Goal: Communication & Community: Ask a question

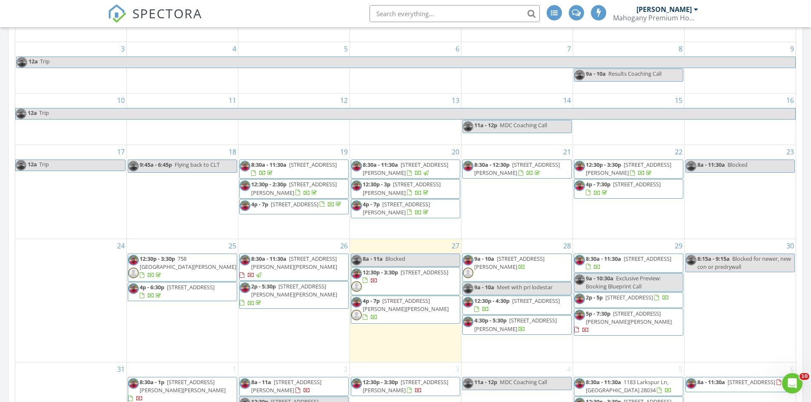
scroll to position [681, 0]
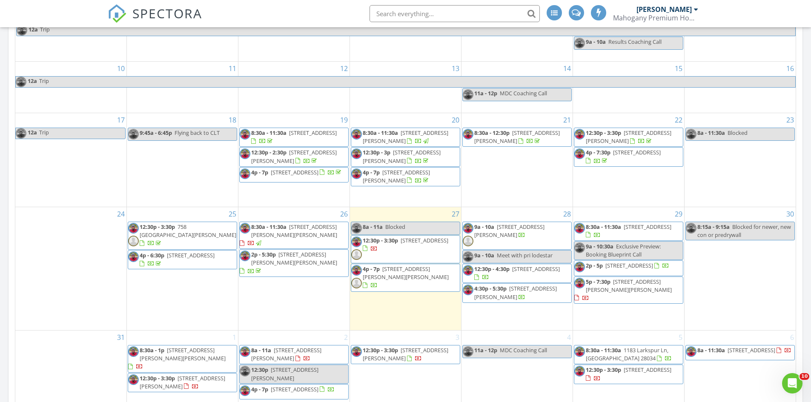
click at [523, 272] on span "2647 Puetts Chapel Rd, Bessemer City 28016" at bounding box center [536, 269] width 48 height 8
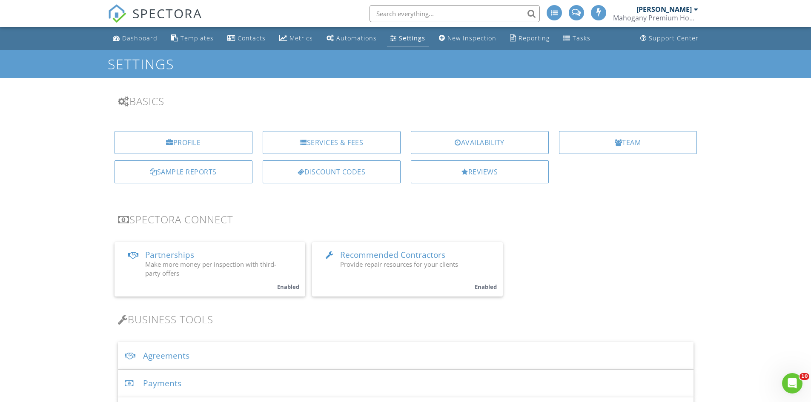
click at [162, 386] on div "Payments" at bounding box center [405, 384] width 575 height 28
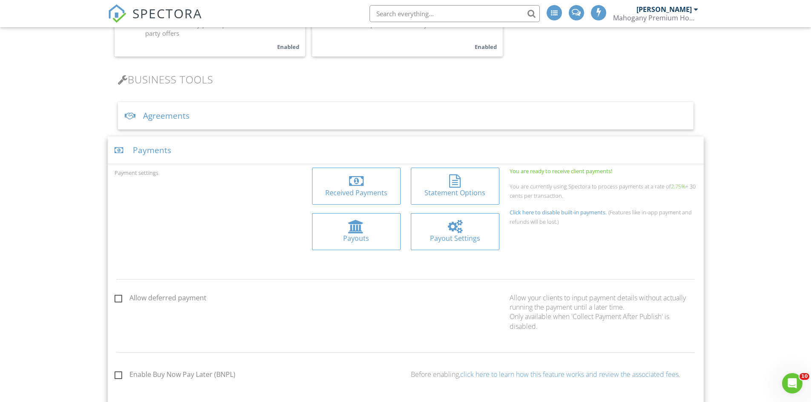
scroll to position [255, 0]
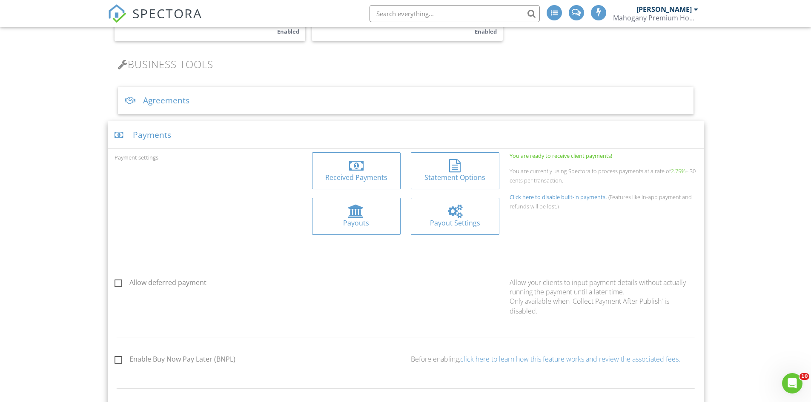
click at [337, 175] on div "Received Payments" at bounding box center [356, 177] width 75 height 9
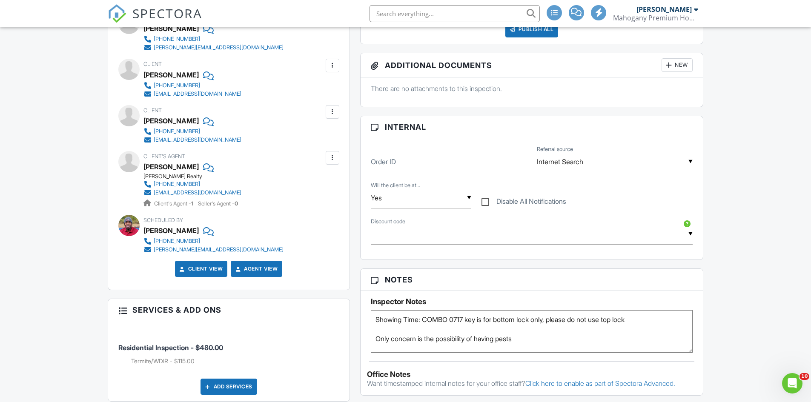
scroll to position [128, 0]
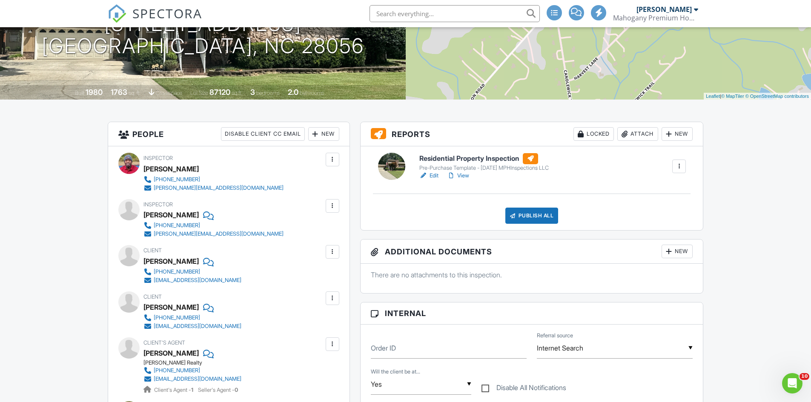
click at [438, 177] on link "Edit" at bounding box center [428, 175] width 19 height 9
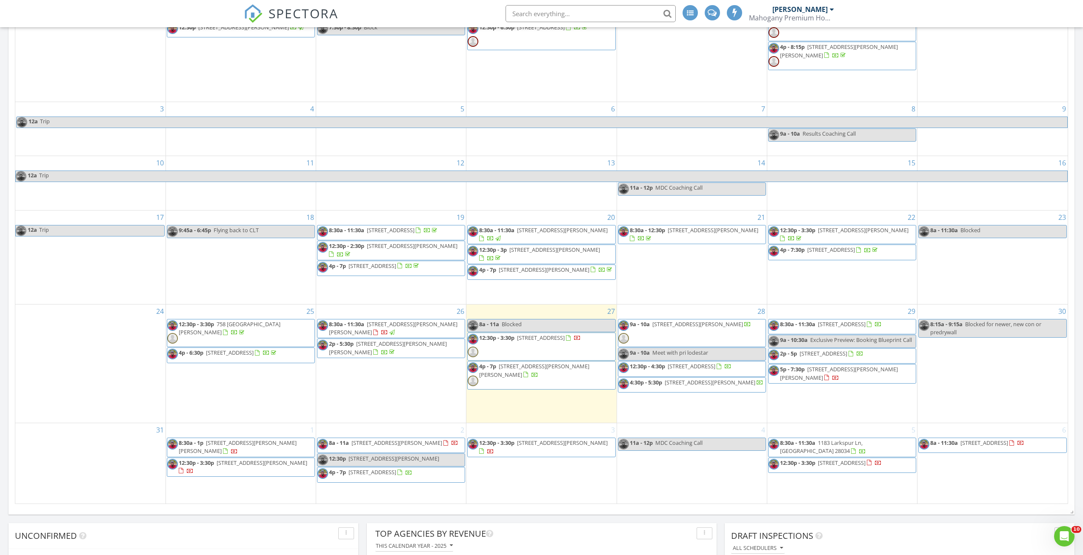
scroll to position [766, 0]
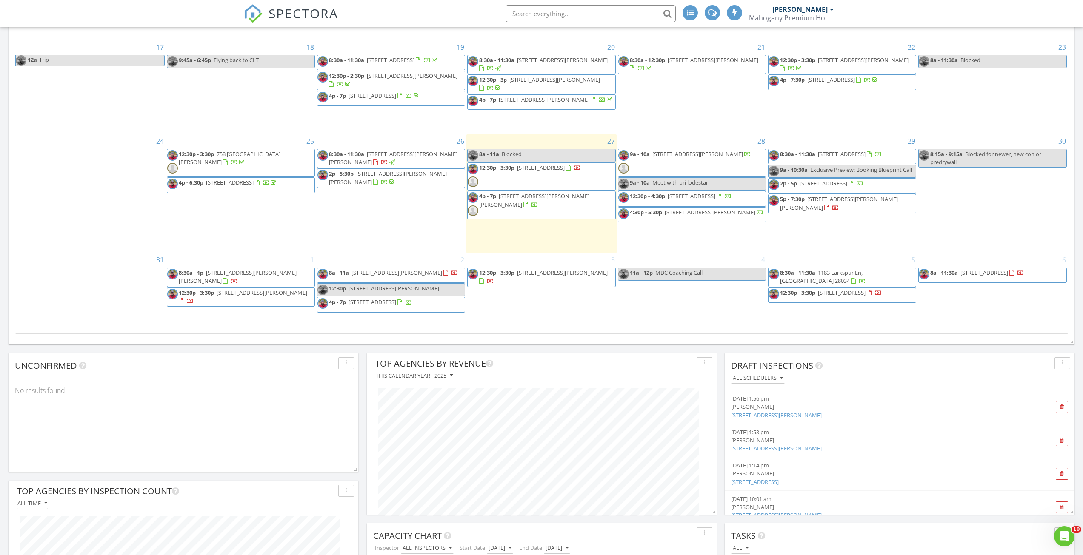
click at [596, 12] on input "text" at bounding box center [591, 13] width 170 height 17
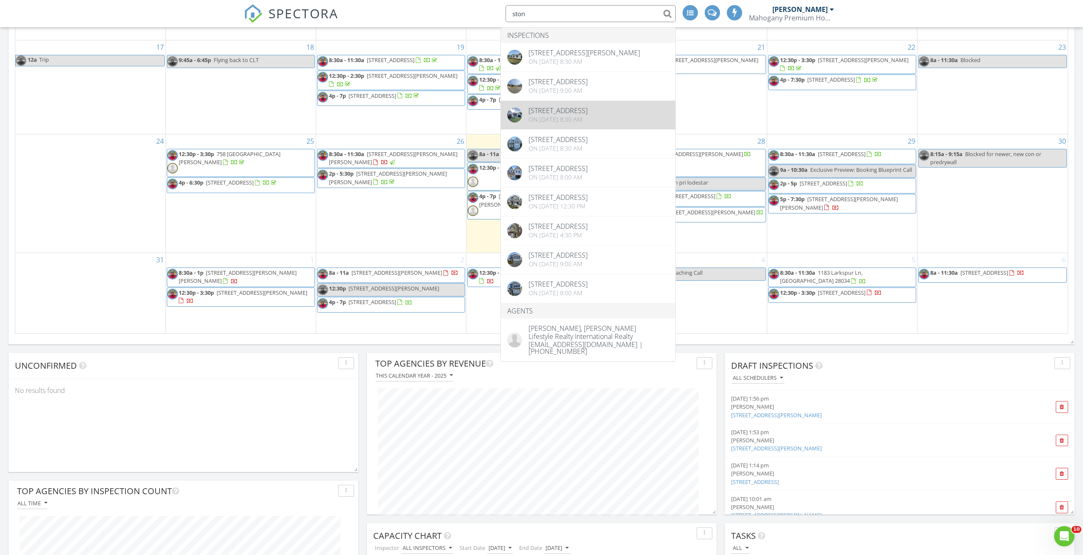
type input "ston"
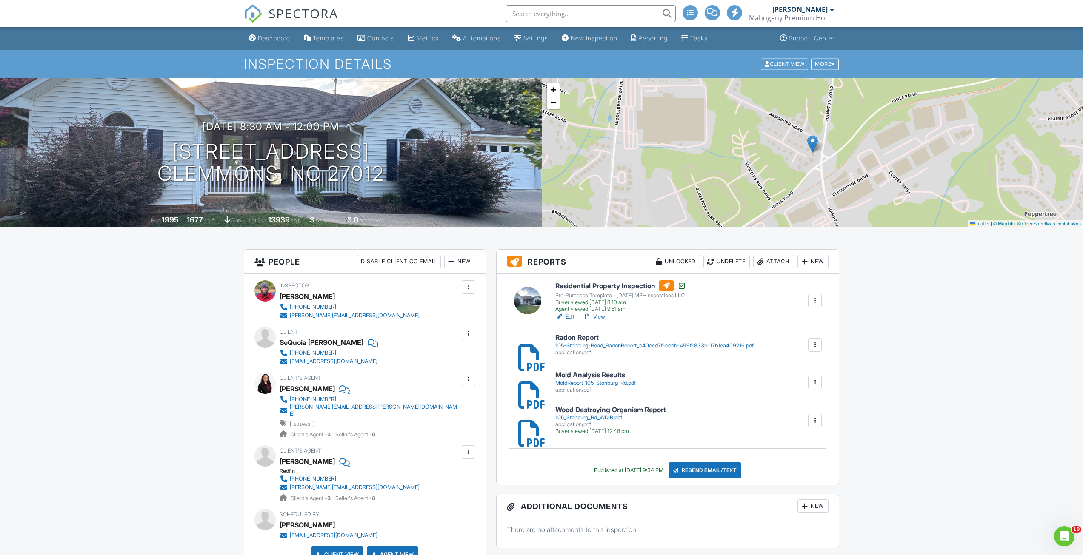
click at [287, 45] on link "Dashboard" at bounding box center [270, 39] width 48 height 16
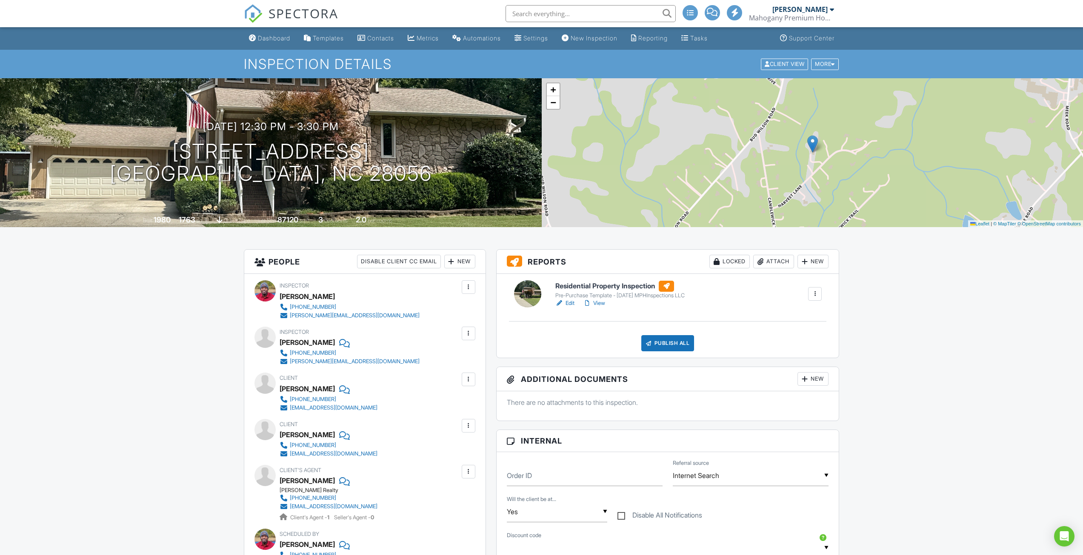
click at [597, 306] on link "View" at bounding box center [594, 303] width 22 height 9
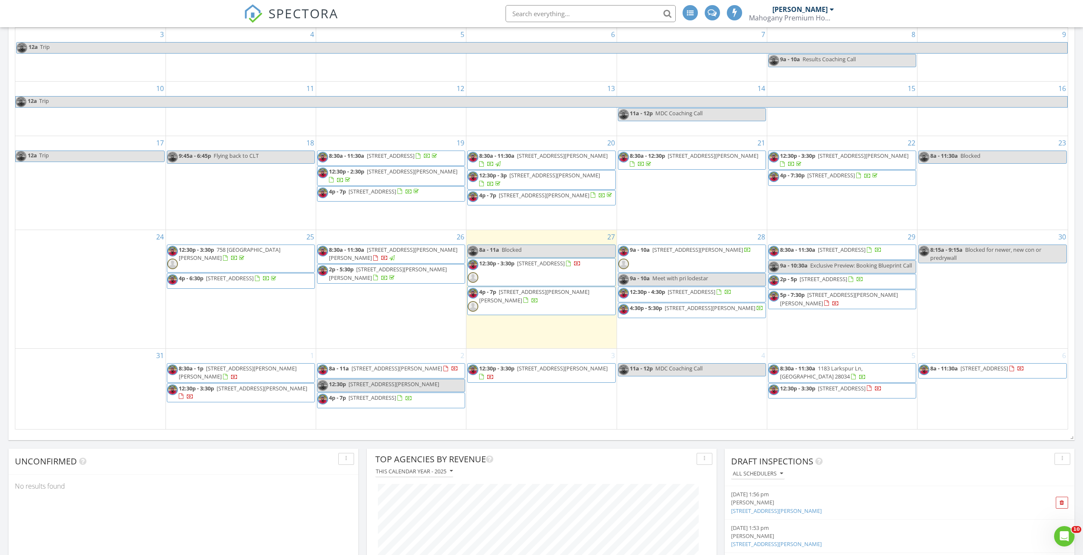
scroll to position [723, 0]
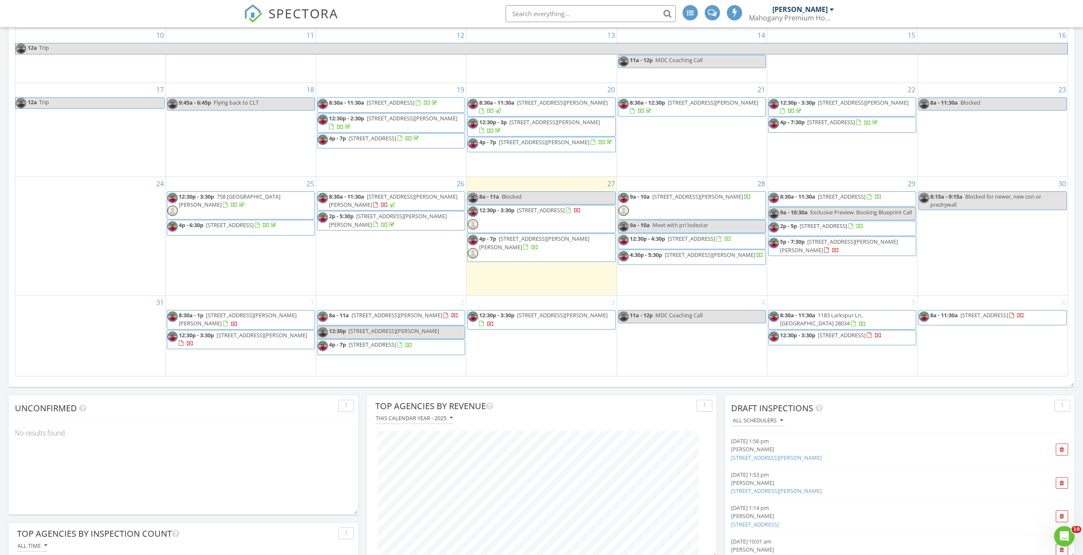
drag, startPoint x: 854, startPoint y: 326, endPoint x: 852, endPoint y: 332, distance: 6.7
click at [852, 332] on span "[STREET_ADDRESS]" at bounding box center [842, 336] width 48 height 8
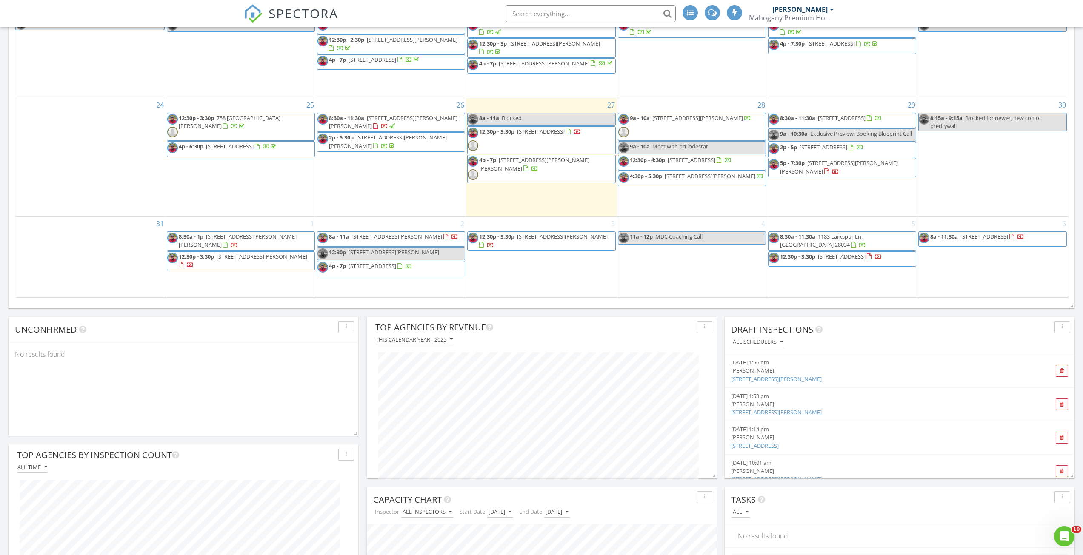
scroll to position [809, 0]
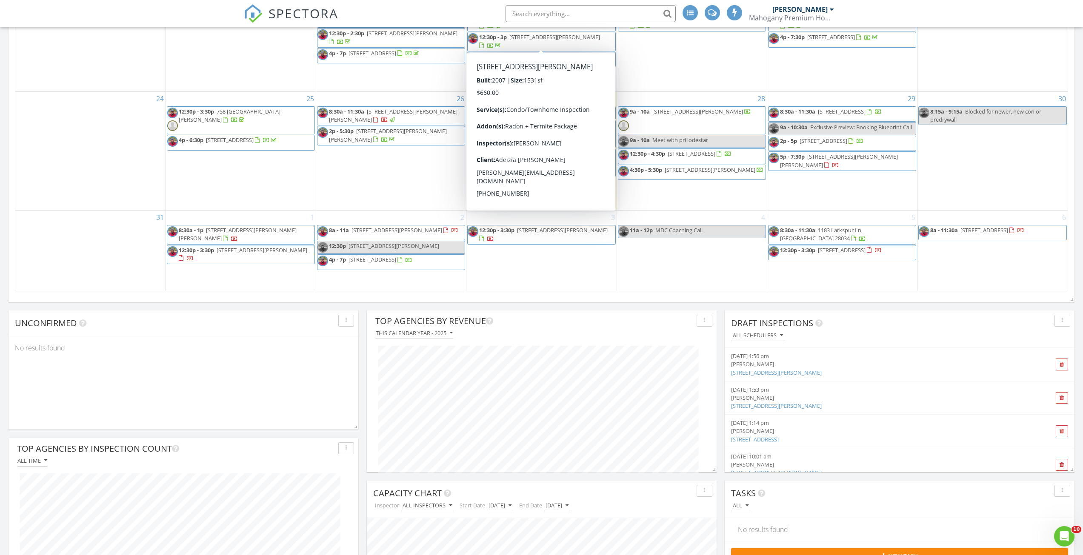
click at [569, 11] on input "text" at bounding box center [591, 13] width 170 height 17
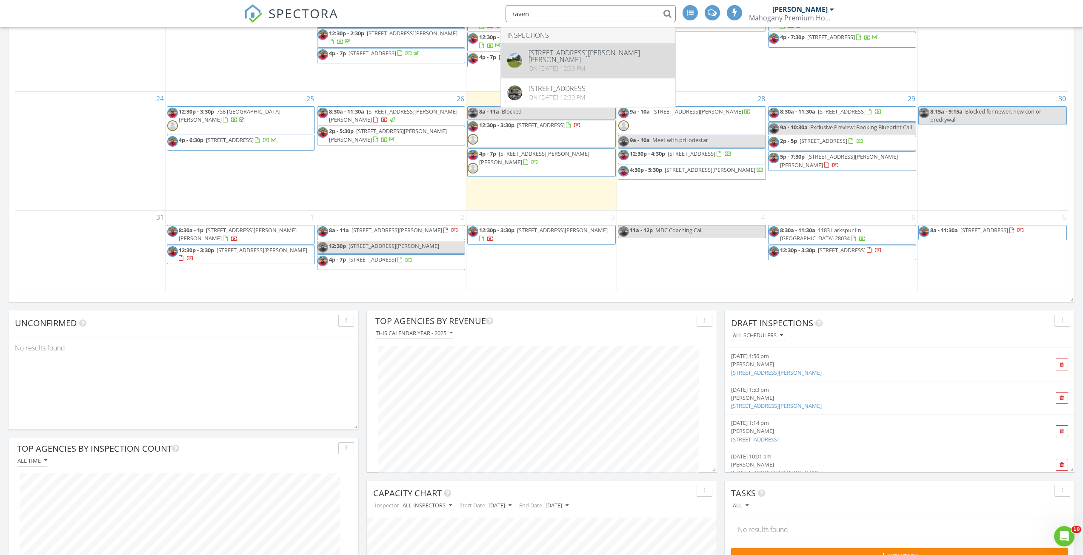
type input "raven"
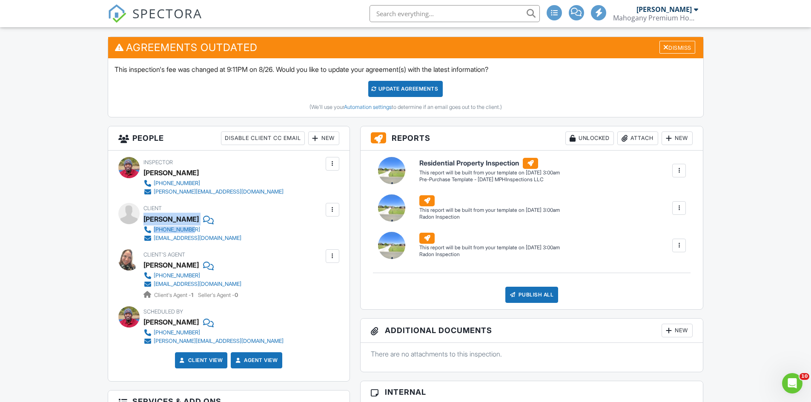
drag, startPoint x: 144, startPoint y: 219, endPoint x: 195, endPoint y: 231, distance: 52.5
click at [195, 231] on div "Client Justin Wigington 980-250-1322 justinwigington25@gmail.com" at bounding box center [212, 222] width 139 height 39
copy div "Justin Wigington 980-250-1322"
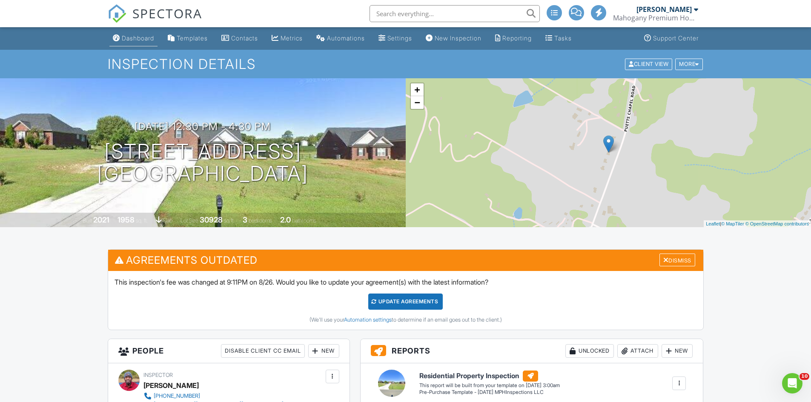
click at [120, 34] on link "Dashboard" at bounding box center [133, 39] width 48 height 16
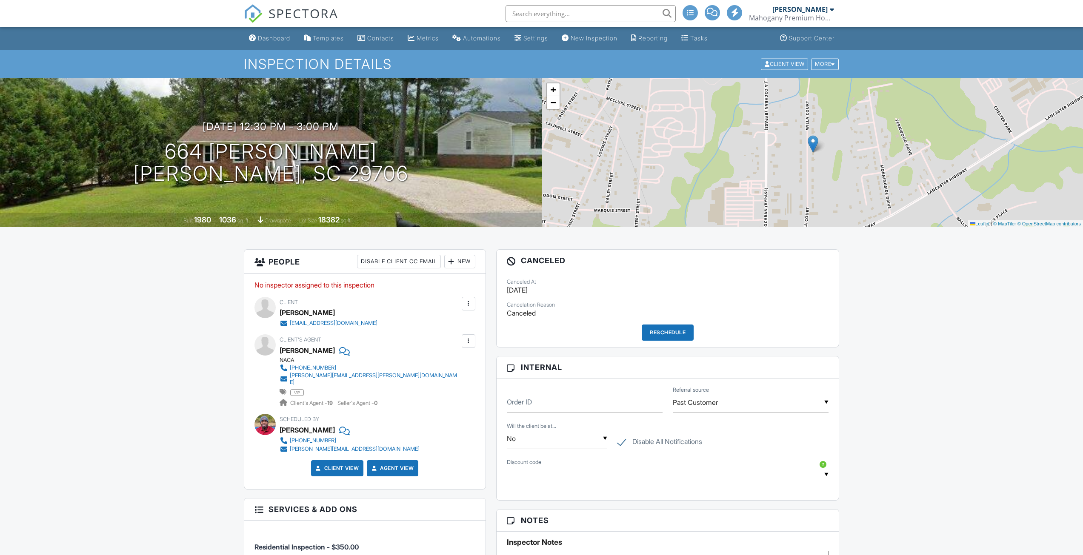
click at [658, 333] on div "Reschedule" at bounding box center [668, 333] width 52 height 16
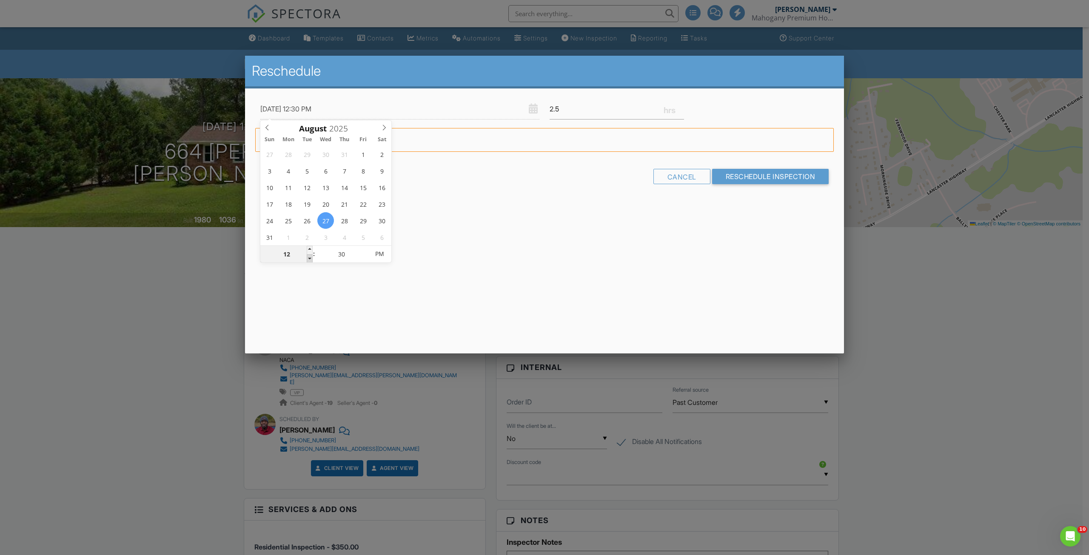
type input "08/27/2025 11:30 AM"
type input "11"
click at [312, 259] on span at bounding box center [310, 258] width 6 height 9
type input "08/27/2025 10:30 AM"
type input "10"
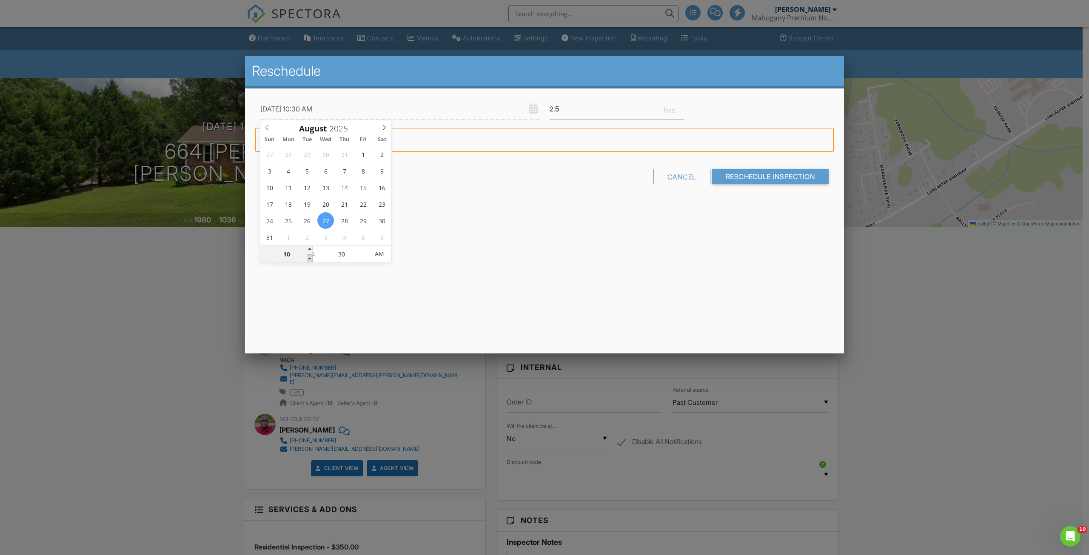
click at [312, 259] on span at bounding box center [310, 258] width 6 height 9
type input "08/27/2025 9:30 AM"
type input "09"
click at [312, 259] on span at bounding box center [310, 258] width 6 height 9
type input "08/27/2025 8:30 AM"
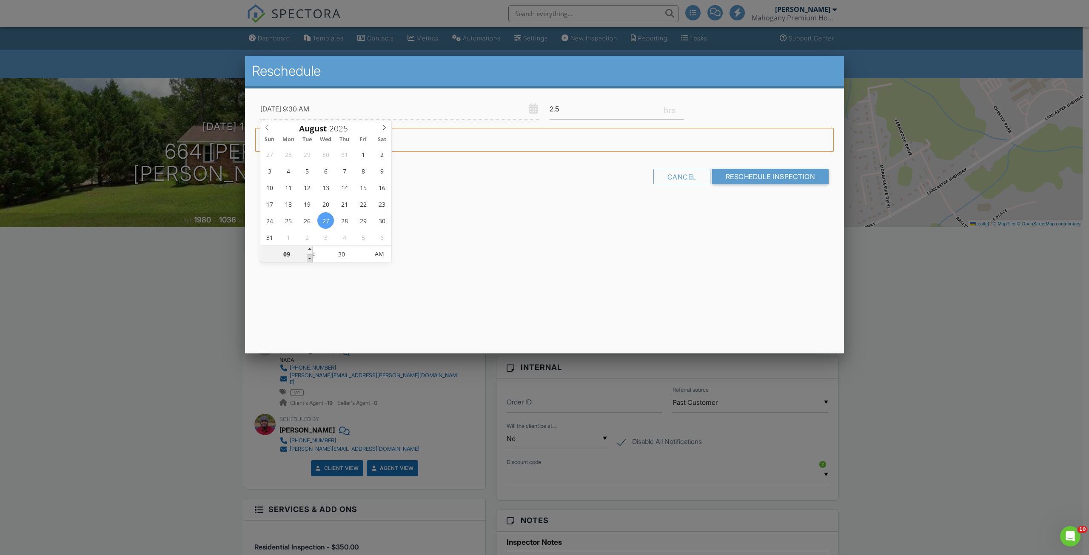
type input "08"
click at [312, 259] on span at bounding box center [310, 258] width 6 height 9
click at [486, 235] on div "Reschedule 08/27/2025 8:30 AM 2.5 Warning: this date/time is in the past. Cance…" at bounding box center [544, 205] width 599 height 298
click at [273, 109] on input "08/27/2025 8:30 AM" at bounding box center [399, 109] width 279 height 21
type input "09/03/2025 8:30 AM"
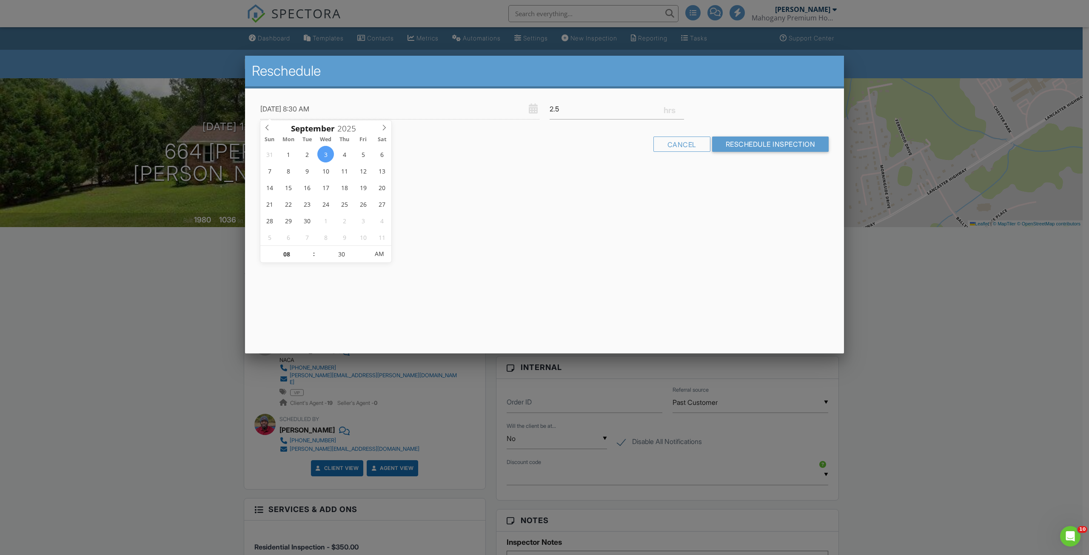
click at [608, 188] on div "Reschedule 09/03/2025 8:30 AM 2.5 Warning: this date/time is in the past. Cance…" at bounding box center [544, 205] width 599 height 298
click at [770, 148] on input "Reschedule Inspection" at bounding box center [770, 144] width 117 height 15
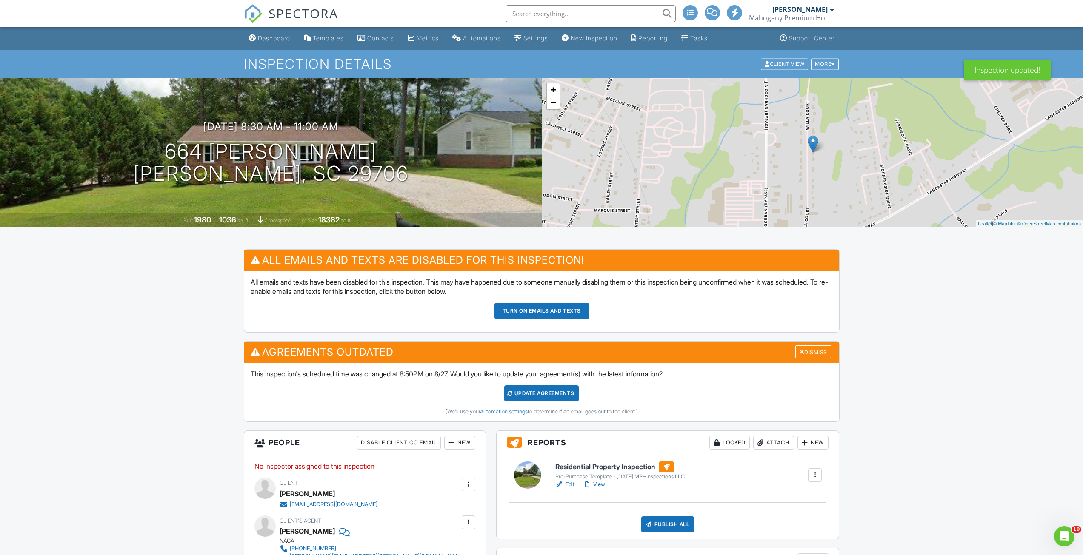
click at [562, 386] on div "Update Agreements" at bounding box center [541, 394] width 74 height 16
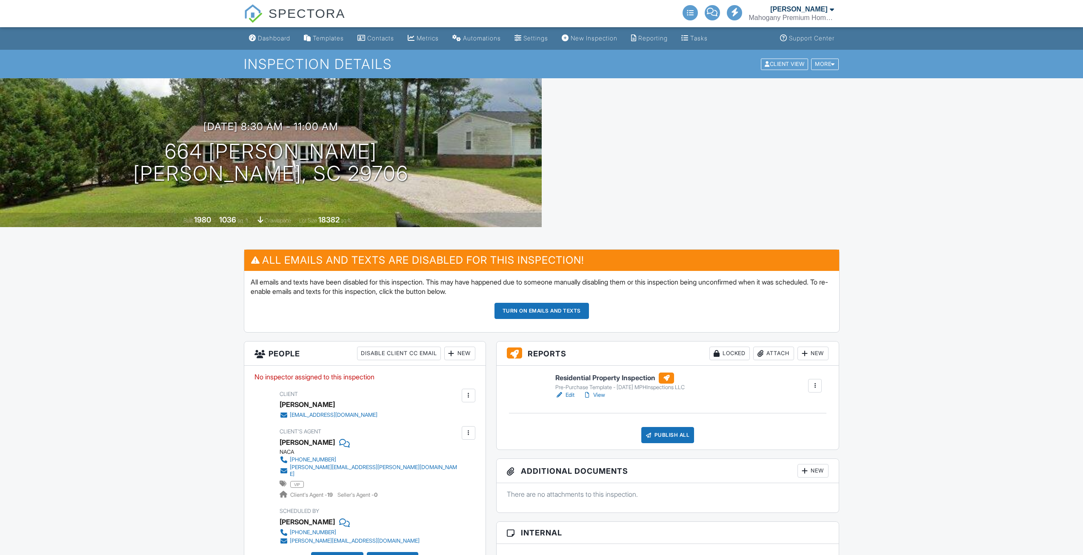
click at [465, 350] on div "New" at bounding box center [459, 354] width 31 height 14
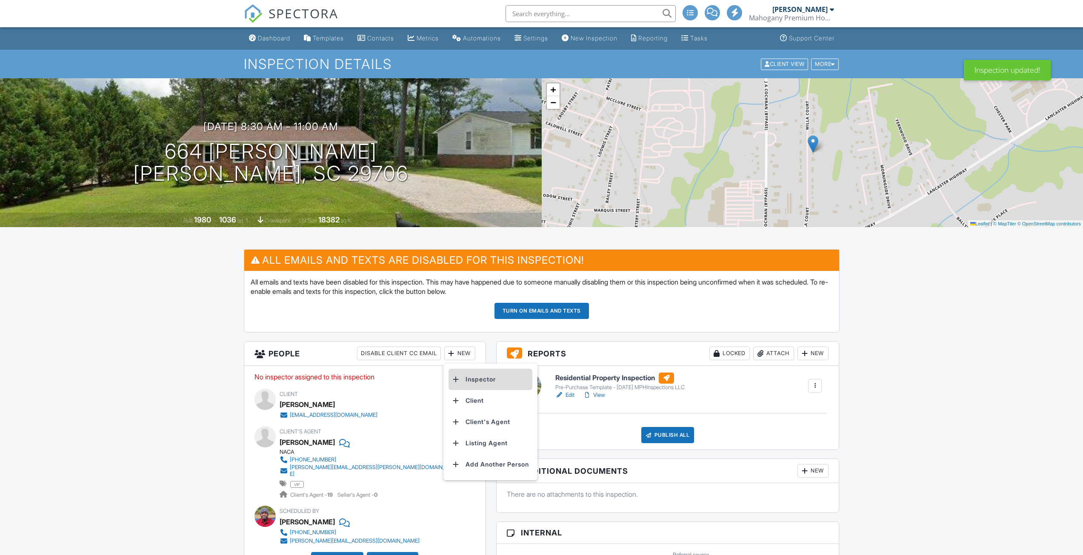
click at [468, 378] on li "Inspector" at bounding box center [491, 379] width 84 height 21
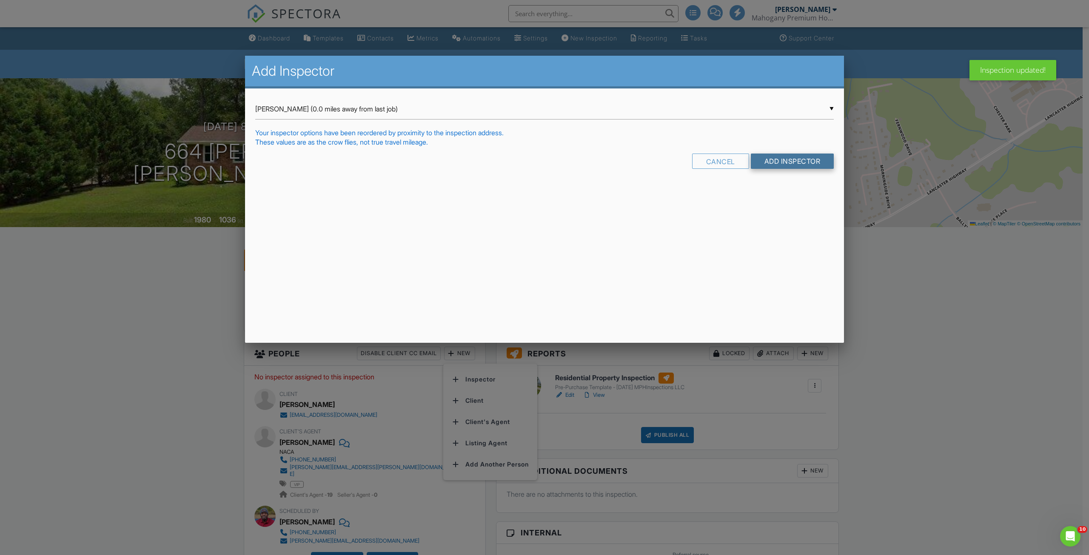
click at [771, 162] on input "Add Inspector" at bounding box center [792, 161] width 83 height 15
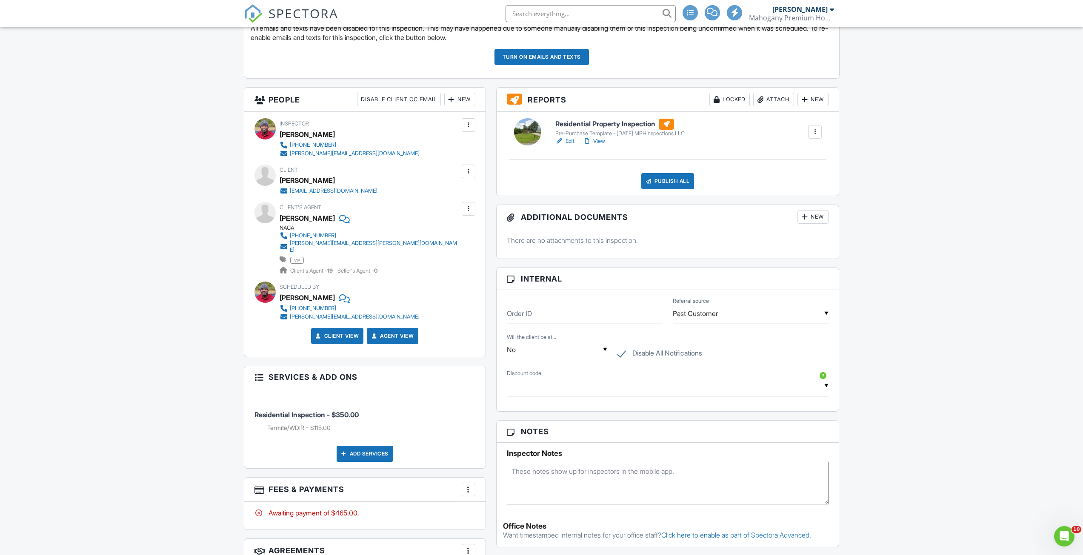
scroll to position [426, 0]
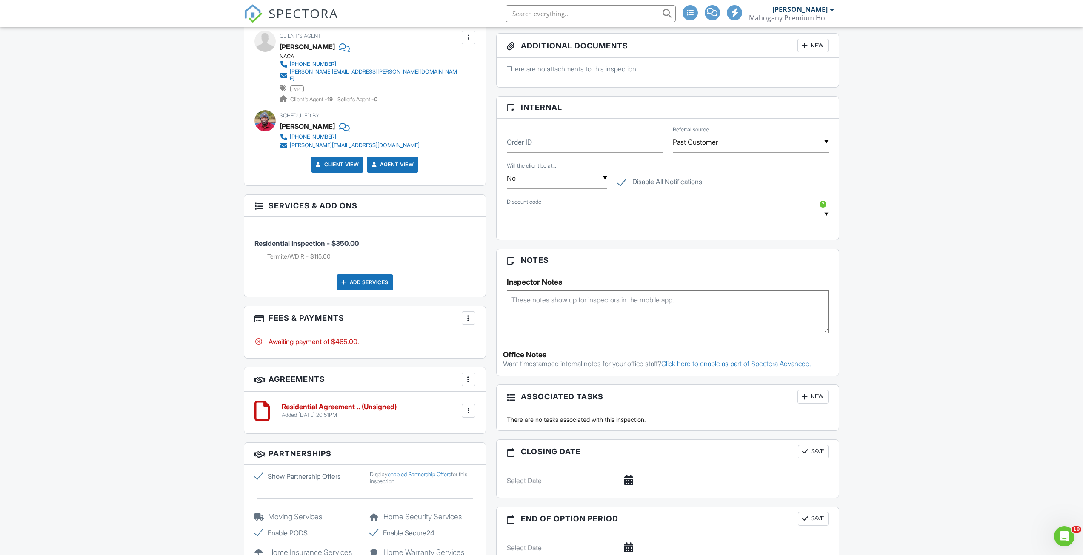
click at [466, 314] on div at bounding box center [468, 318] width 9 height 9
click at [484, 334] on li "Edit Fees & Payments" at bounding box center [511, 344] width 89 height 21
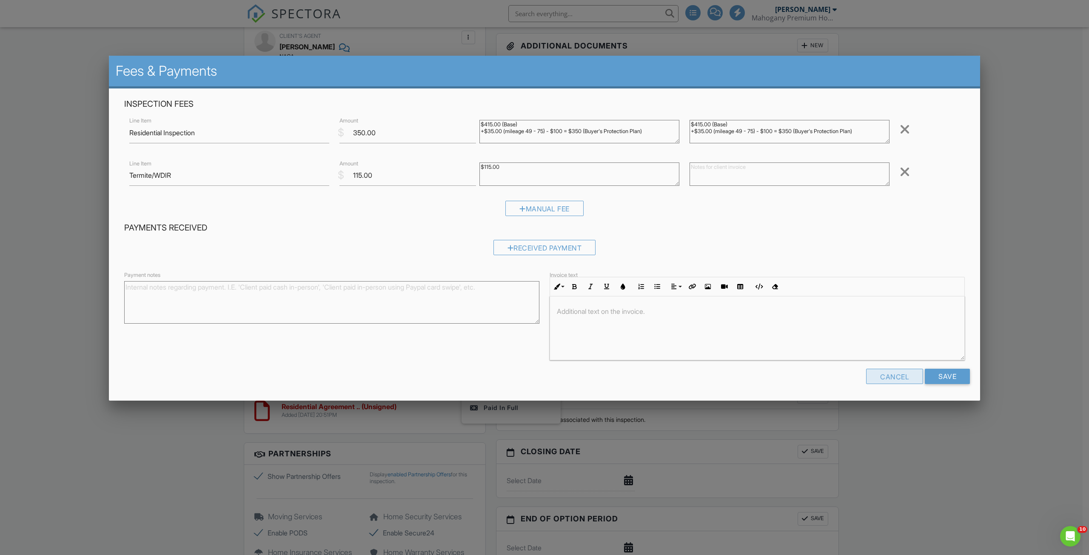
click at [883, 380] on div "Cancel" at bounding box center [894, 376] width 57 height 15
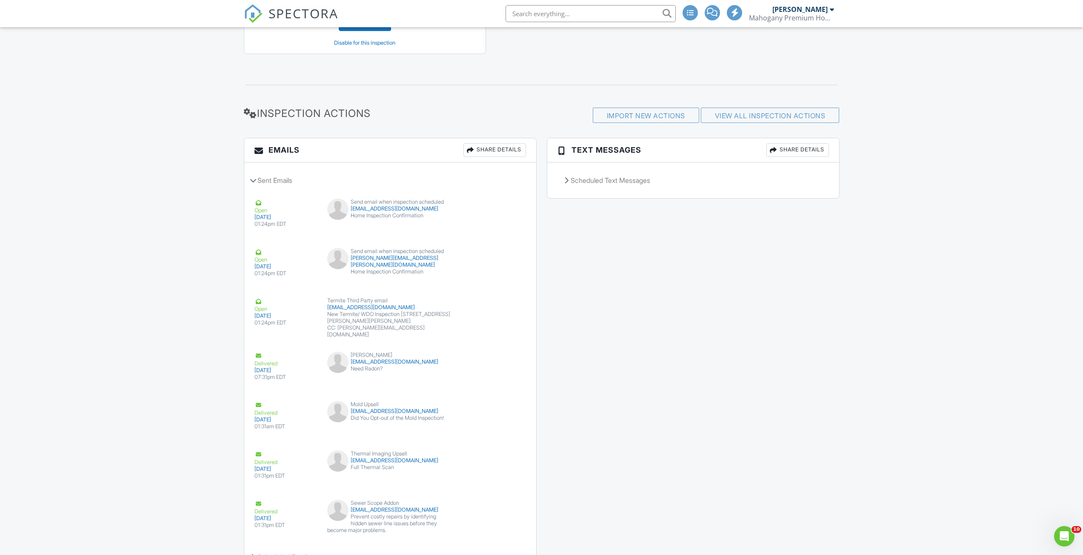
scroll to position [1106, 0]
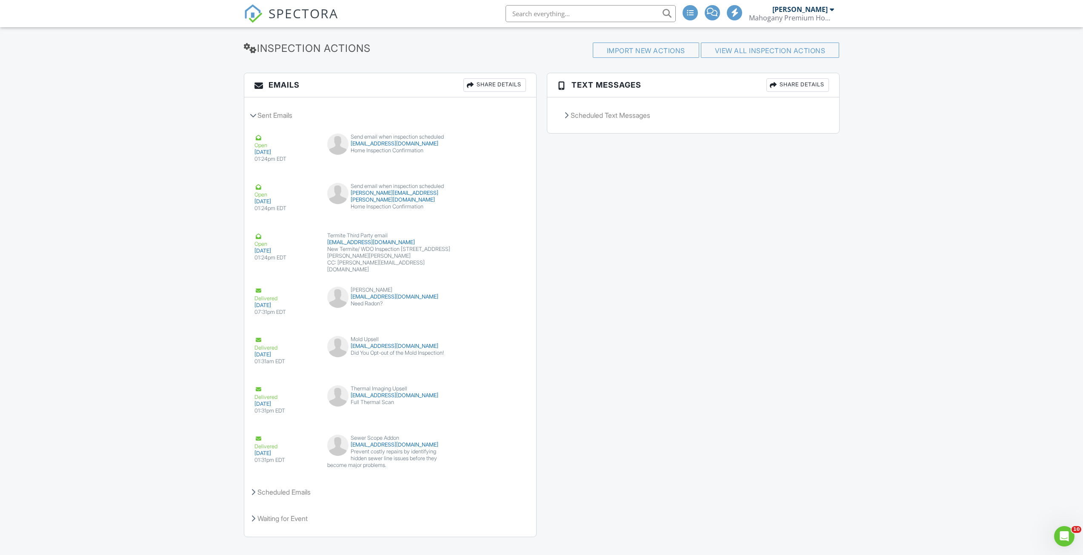
click at [294, 17] on span "SPECTORA" at bounding box center [304, 13] width 70 height 18
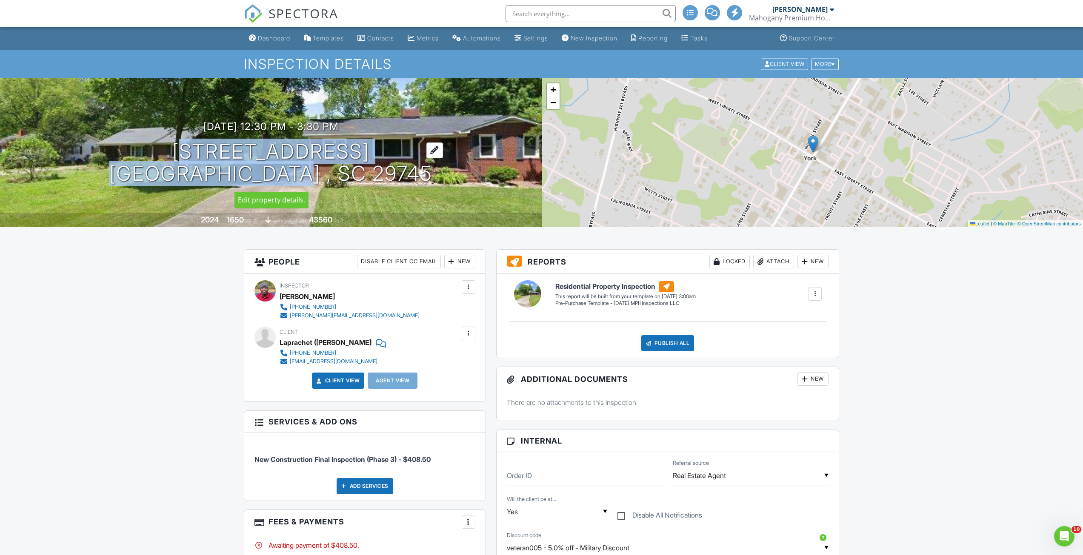
drag, startPoint x: 156, startPoint y: 155, endPoint x: 380, endPoint y: 177, distance: 225.8
click at [380, 177] on h1 "2066 Skyhawk Drive York , SC 29745" at bounding box center [270, 162] width 323 height 45
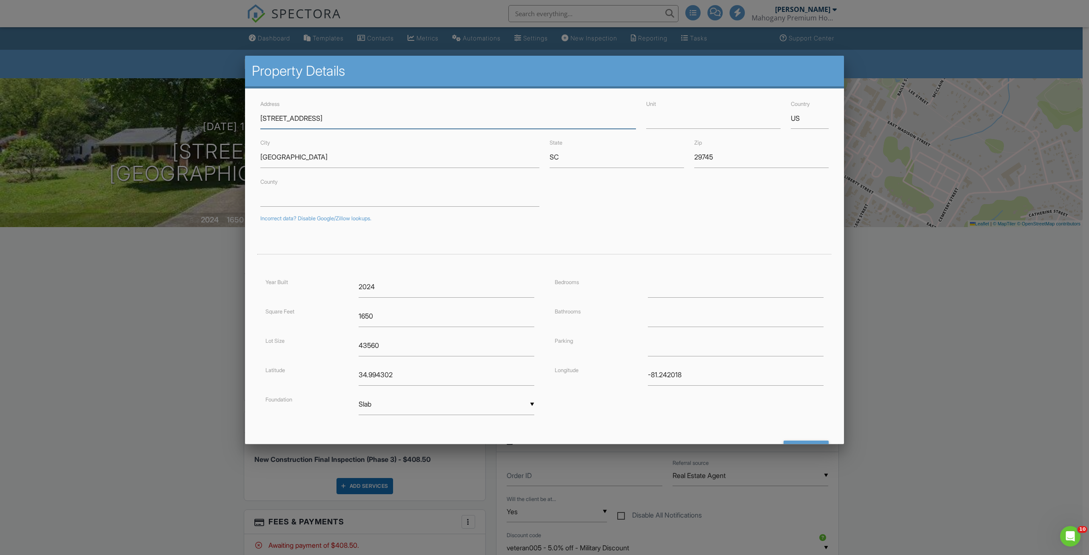
drag, startPoint x: 328, startPoint y: 166, endPoint x: 293, endPoint y: 115, distance: 61.3
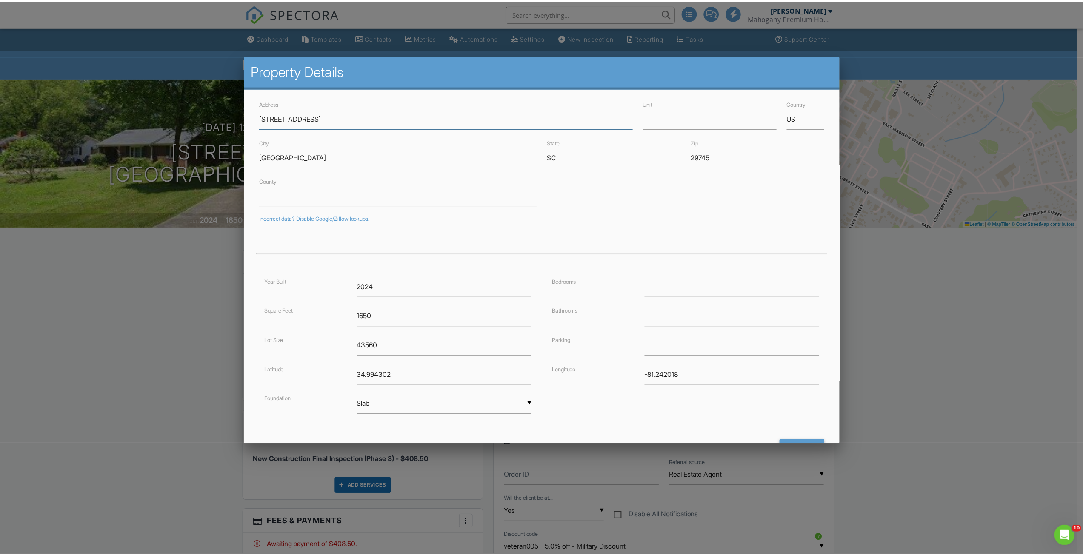
scroll to position [37, 0]
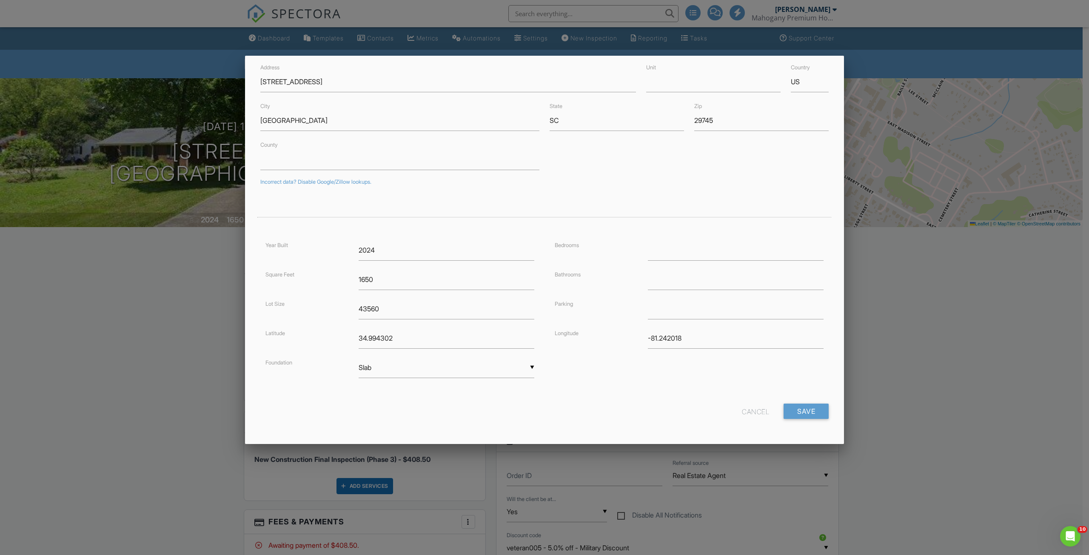
click at [743, 416] on div "Cancel" at bounding box center [755, 411] width 27 height 15
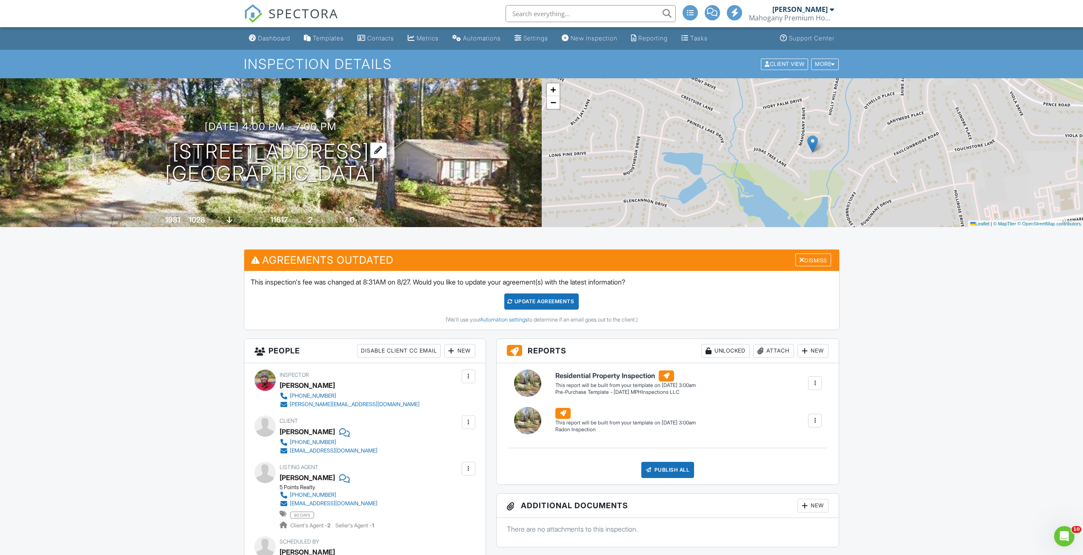
drag, startPoint x: 396, startPoint y: 175, endPoint x: 162, endPoint y: 153, distance: 235.1
click at [162, 153] on div "09/02/2025 4:00 pm - 7:00 pm 6206 Fringe Tree Dr Charlotte, NC 28227" at bounding box center [271, 153] width 542 height 64
drag, startPoint x: 161, startPoint y: 153, endPoint x: 386, endPoint y: 168, distance: 225.2
click at [376, 169] on h1 "6206 Fringe Tree Dr Charlotte, NC 28227" at bounding box center [270, 162] width 211 height 45
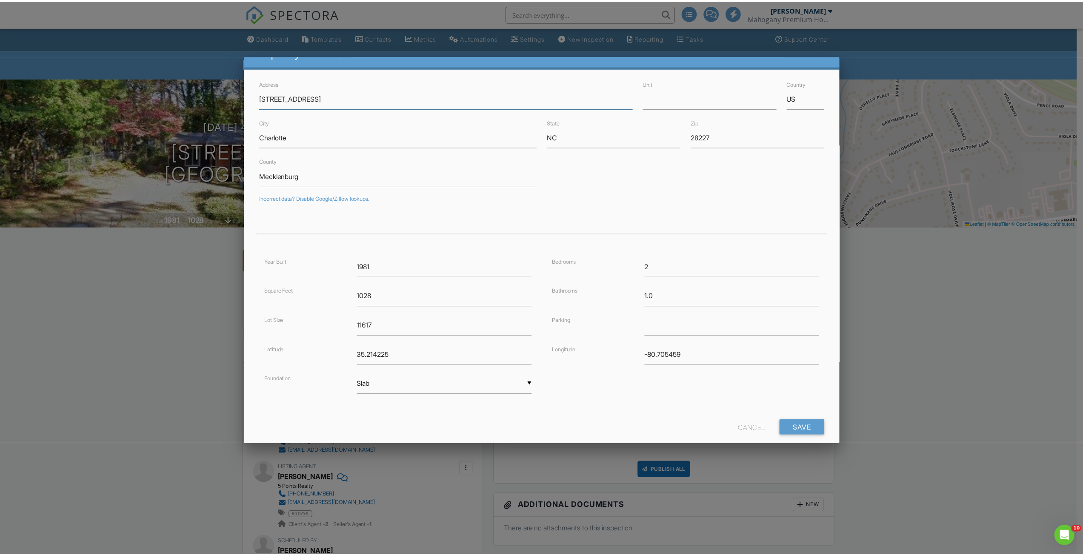
scroll to position [37, 0]
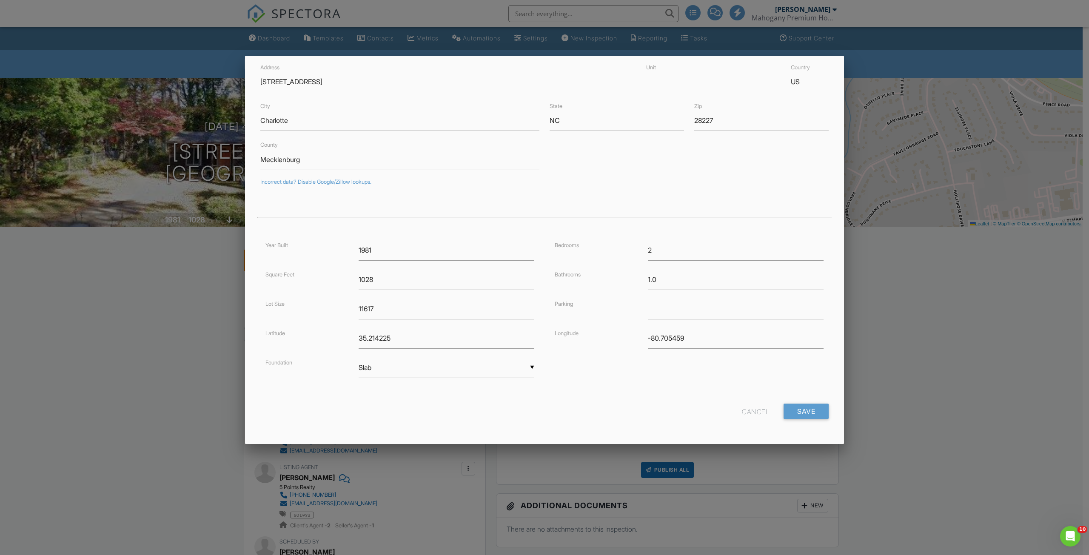
click at [748, 413] on div "Cancel" at bounding box center [755, 411] width 27 height 15
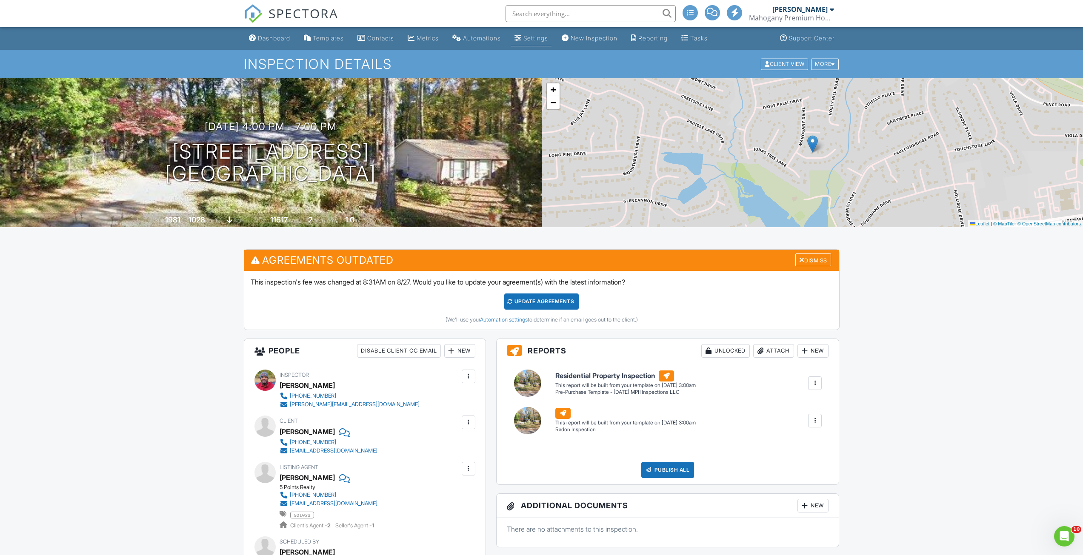
click at [538, 37] on div "Settings" at bounding box center [535, 37] width 25 height 7
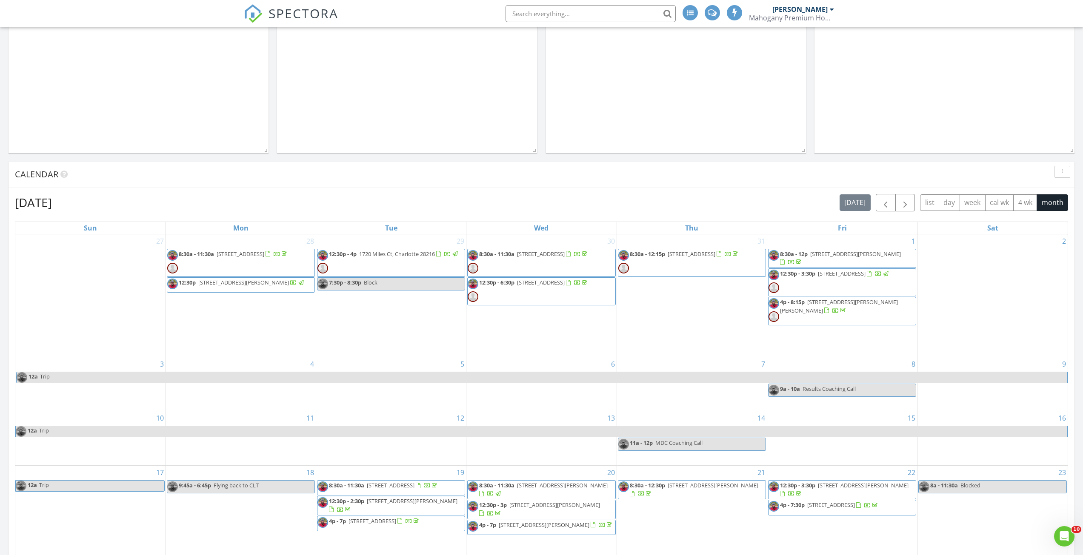
scroll to position [553, 0]
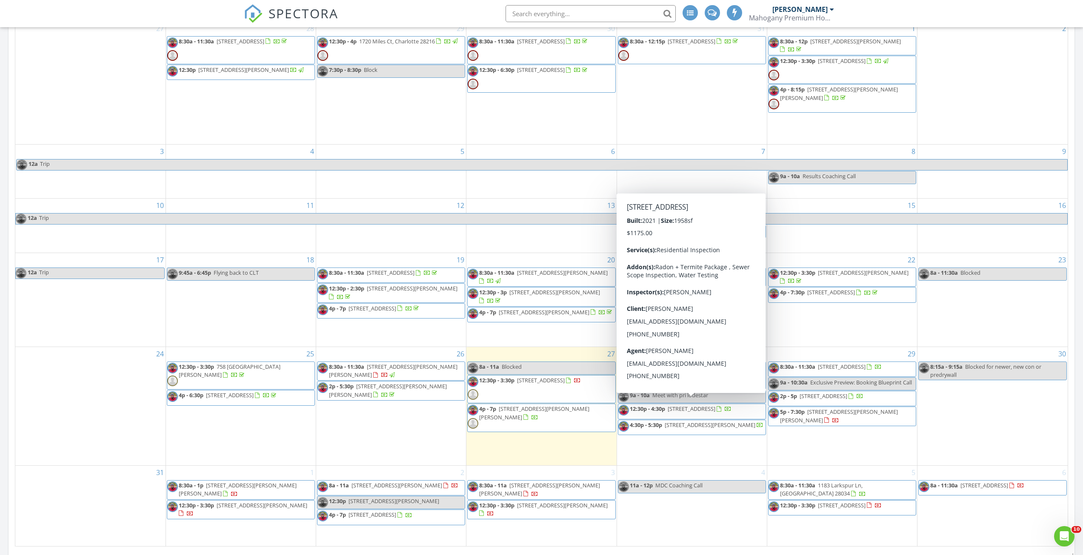
click at [691, 409] on span "2647 Puetts Chapel Rd, Bessemer City 28016" at bounding box center [692, 409] width 48 height 8
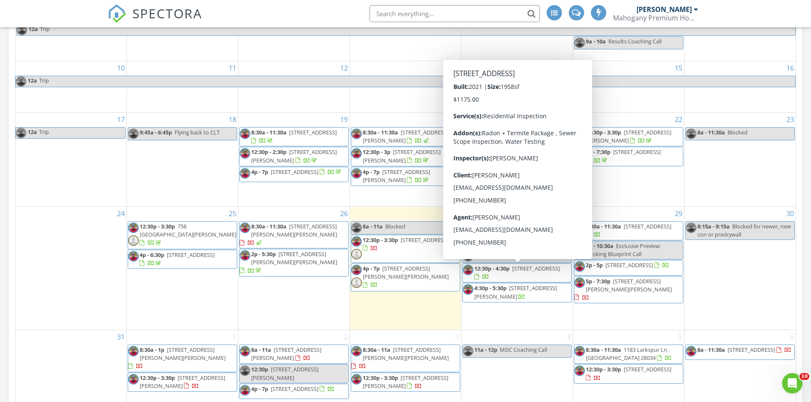
scroll to position [681, 0]
click at [526, 273] on span "2647 Puetts Chapel Rd, Bessemer City 28016" at bounding box center [536, 269] width 48 height 8
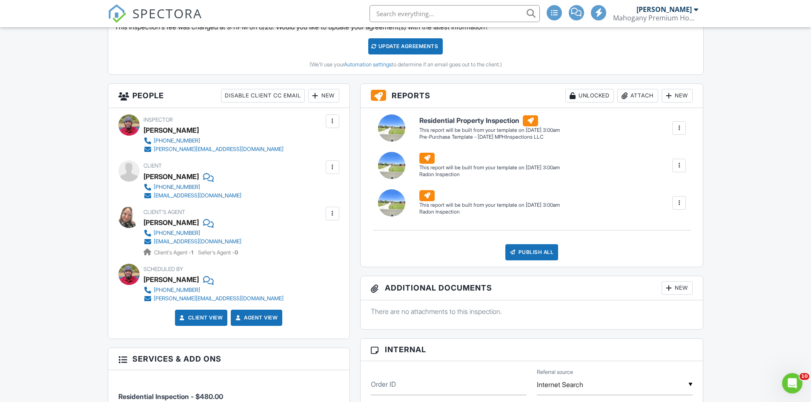
click at [330, 100] on div "New" at bounding box center [323, 96] width 31 height 14
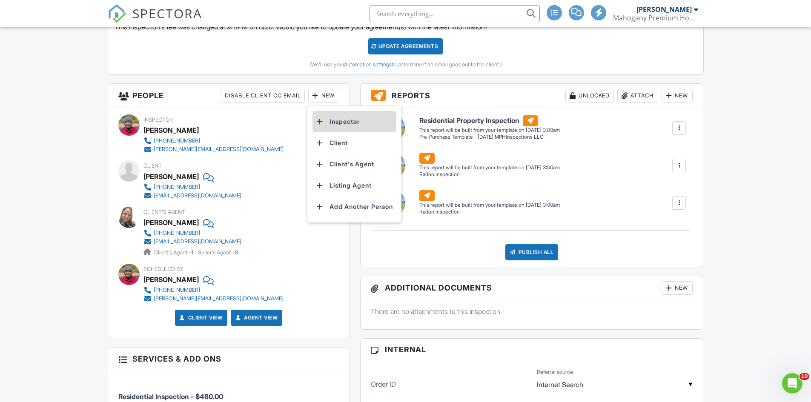
click at [350, 125] on li "Inspector" at bounding box center [354, 121] width 84 height 21
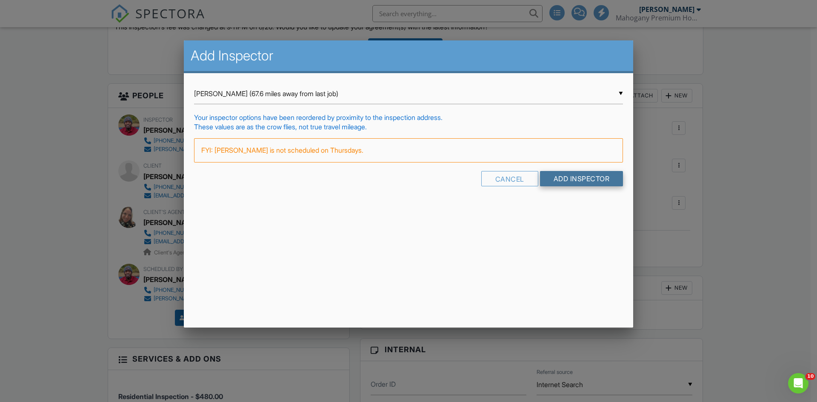
click at [545, 177] on input "Add Inspector" at bounding box center [581, 178] width 83 height 15
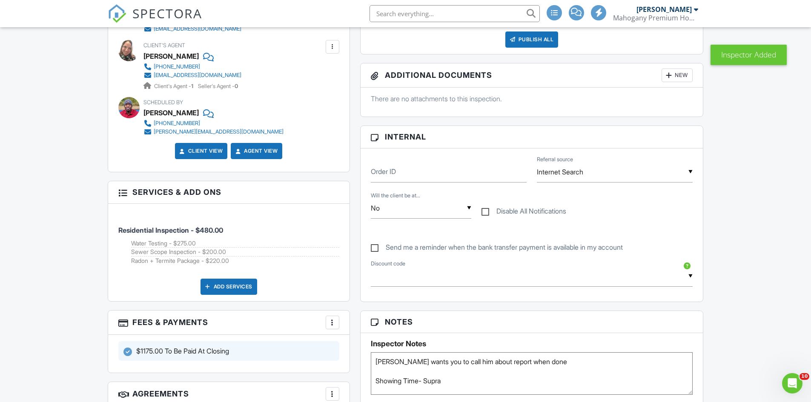
scroll to position [511, 0]
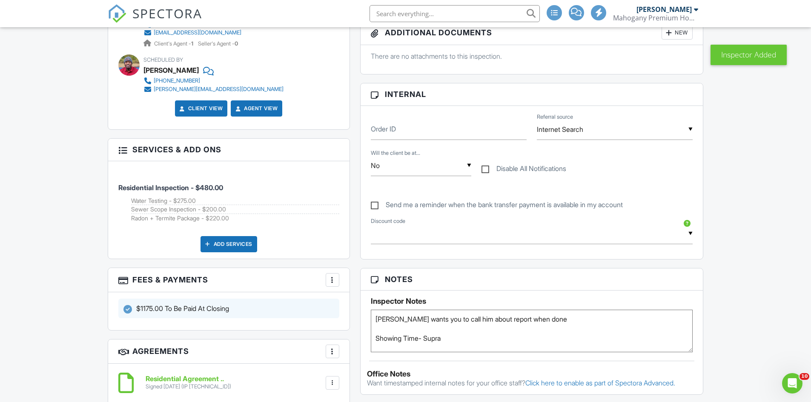
click at [169, 19] on span "SPECTORA" at bounding box center [167, 13] width 70 height 18
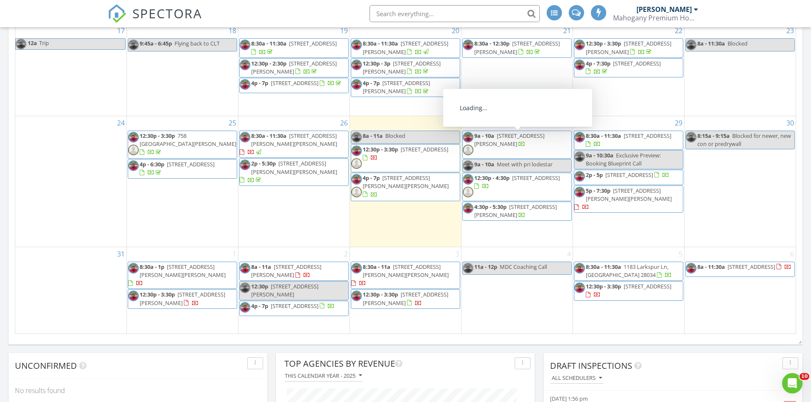
scroll to position [809, 0]
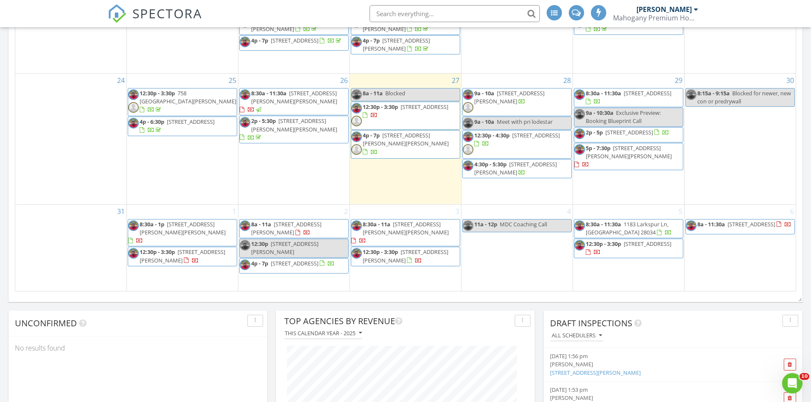
click at [436, 134] on span "726 Aberdeen Glen Pl, Charlotte 28214" at bounding box center [406, 139] width 86 height 16
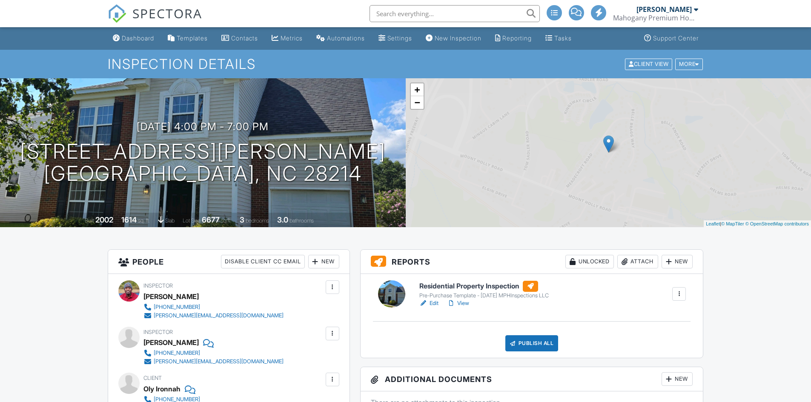
click at [434, 303] on link "Edit" at bounding box center [428, 303] width 19 height 9
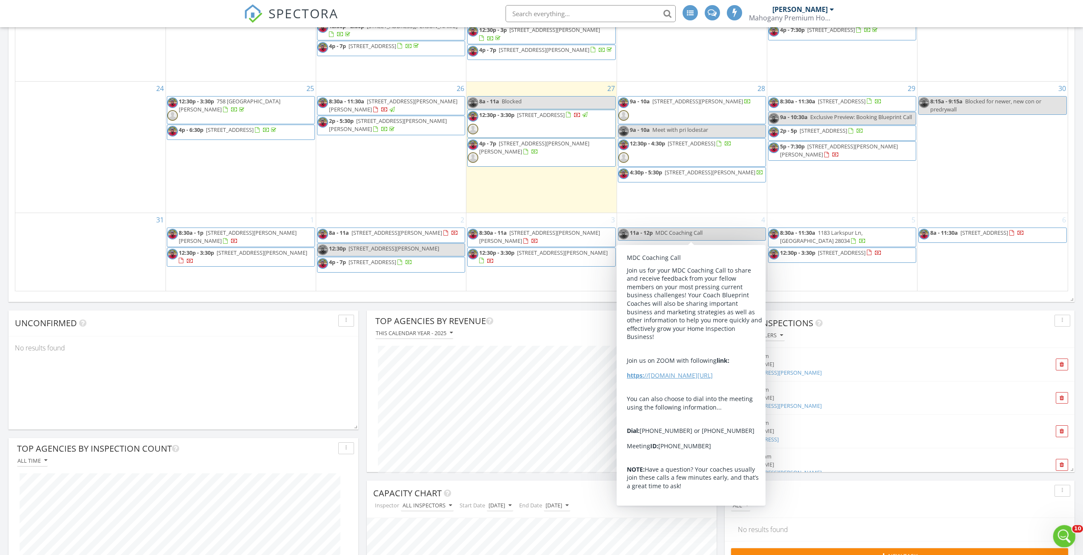
click at [1062, 536] on icon "Open Intercom Messenger" at bounding box center [1063, 535] width 6 height 7
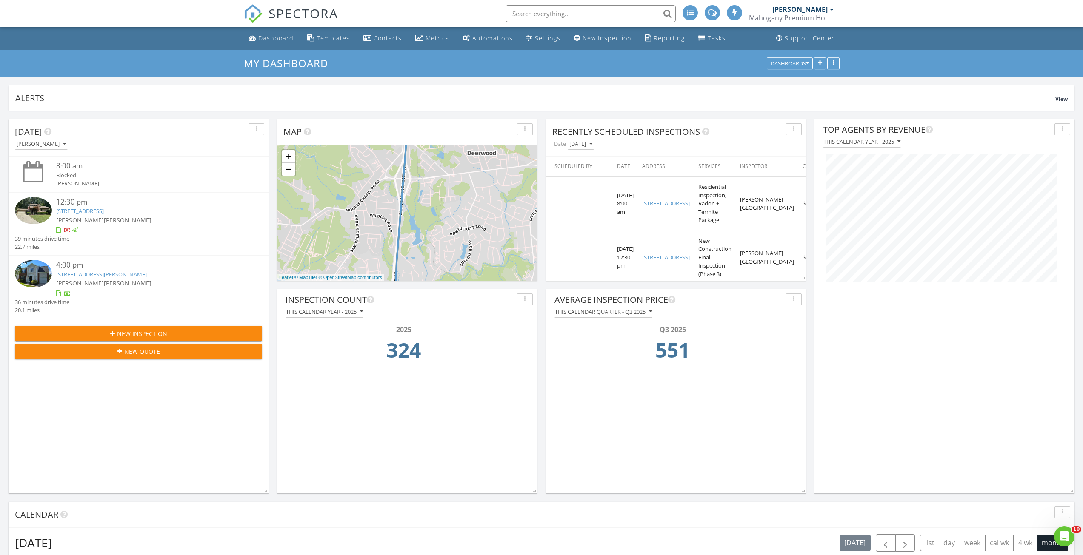
click at [545, 39] on div "Settings" at bounding box center [548, 38] width 26 height 8
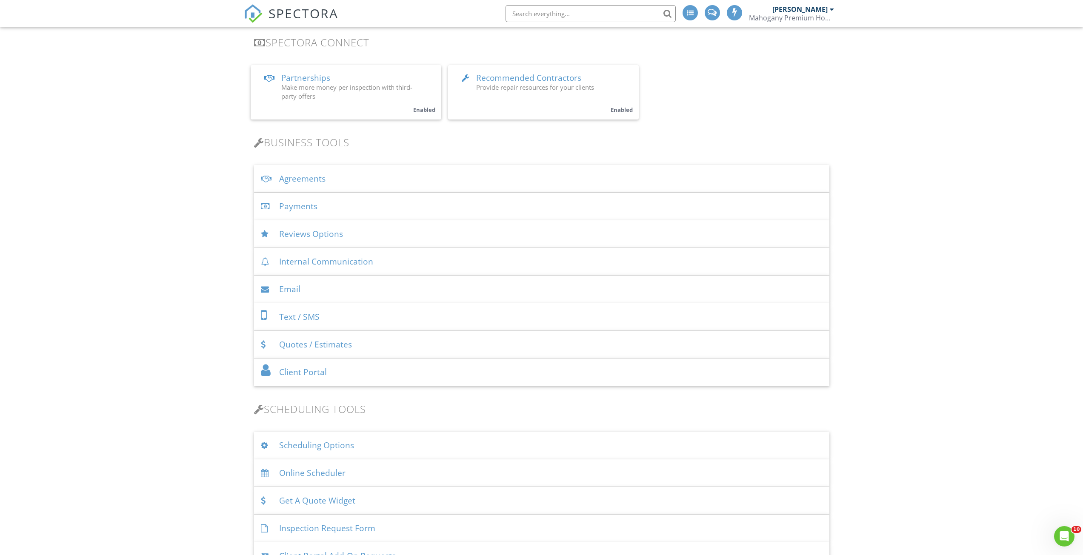
scroll to position [43, 0]
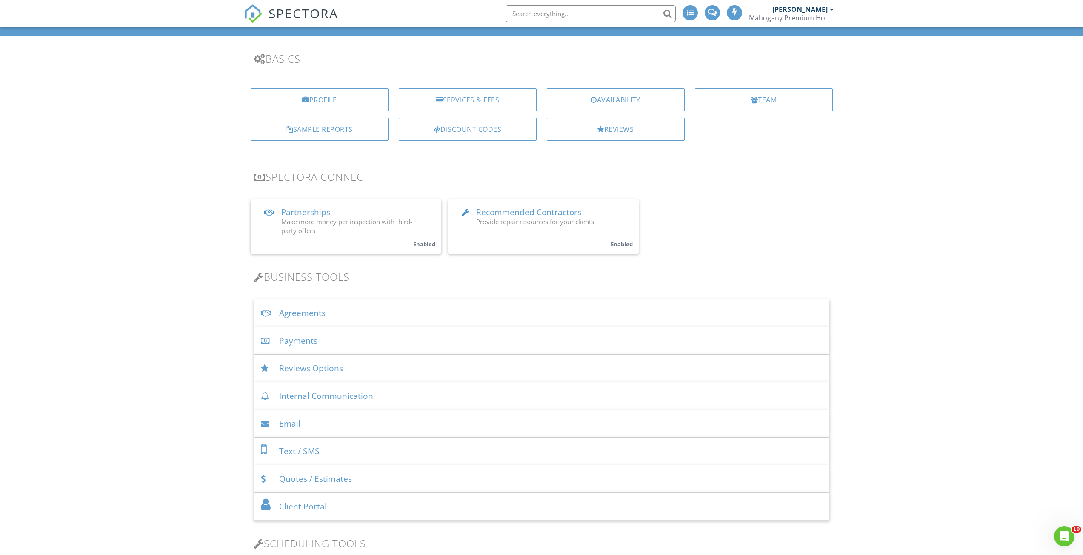
click at [740, 106] on div "Team" at bounding box center [764, 100] width 138 height 23
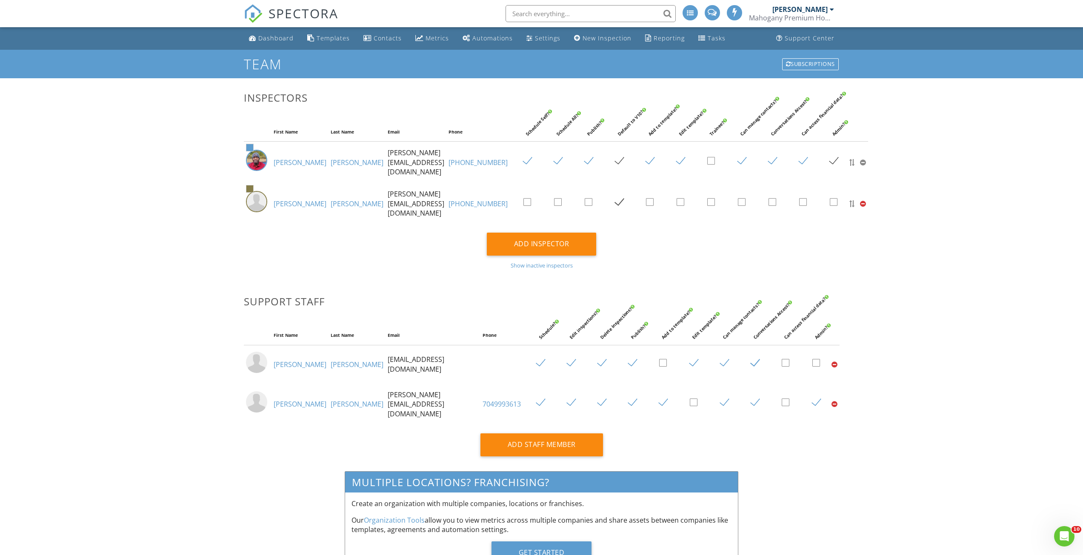
click at [386, 202] on td "[PERSON_NAME][EMAIL_ADDRESS][DOMAIN_NAME]" at bounding box center [416, 203] width 61 height 41
click at [284, 203] on link "[PERSON_NAME]" at bounding box center [300, 203] width 53 height 9
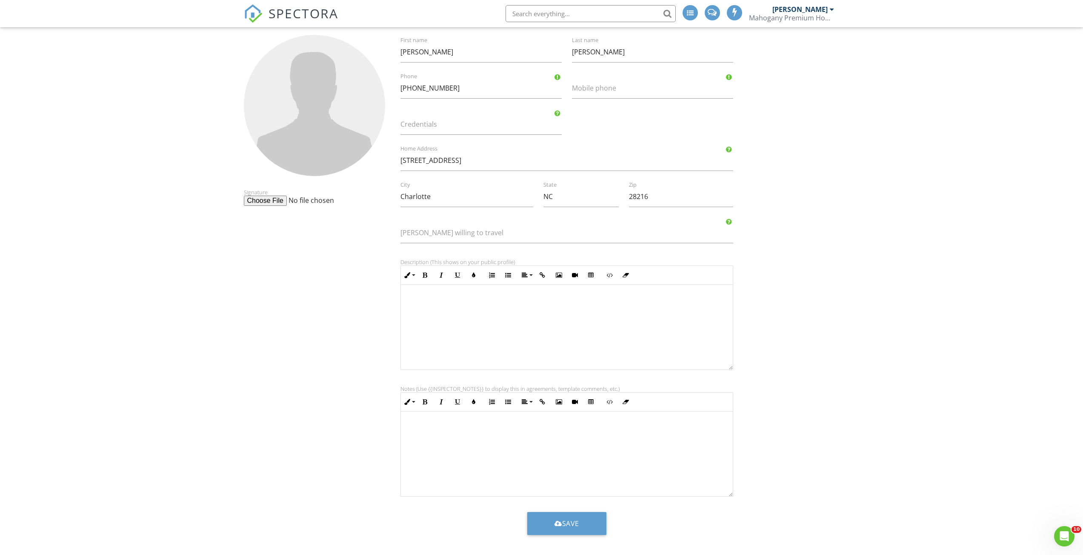
scroll to position [57, 0]
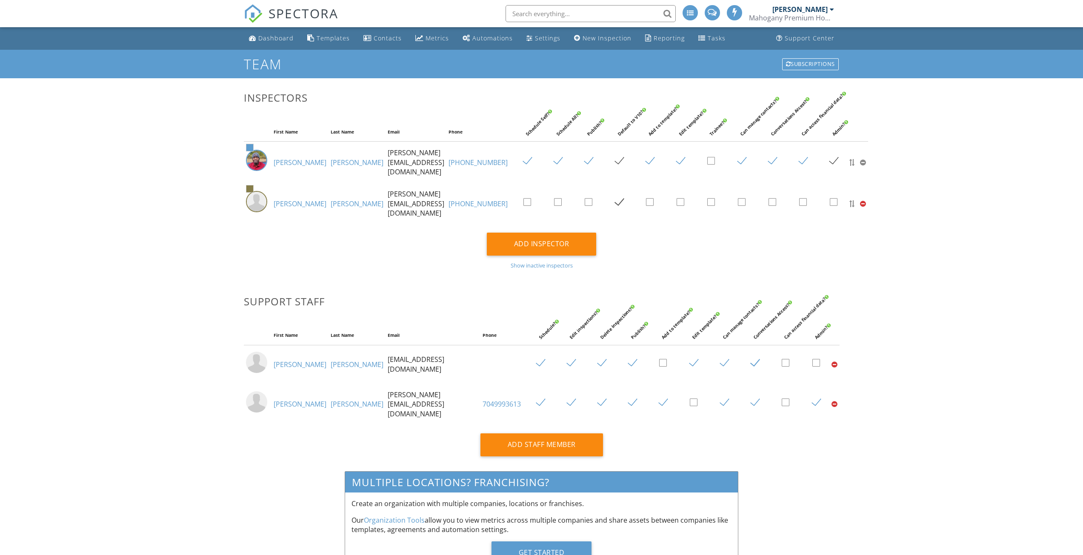
click at [707, 197] on label at bounding box center [714, 202] width 15 height 11
click at [707, 201] on input "checkbox" at bounding box center [710, 204] width 6 height 6
checkbox input "true"
click at [730, 252] on div "Add Inspector Show inactive inspectors" at bounding box center [542, 251] width 606 height 36
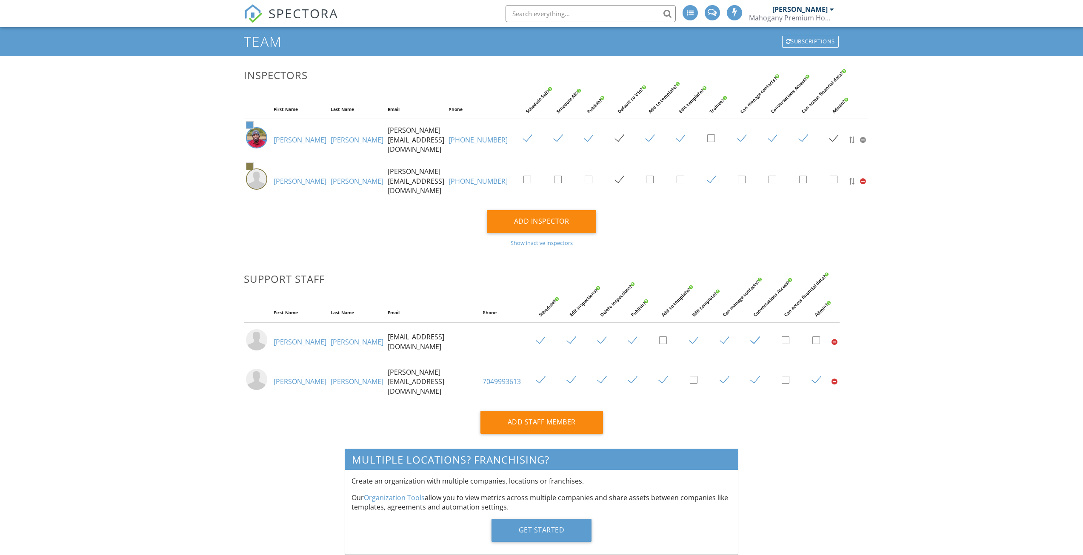
scroll to position [44, 0]
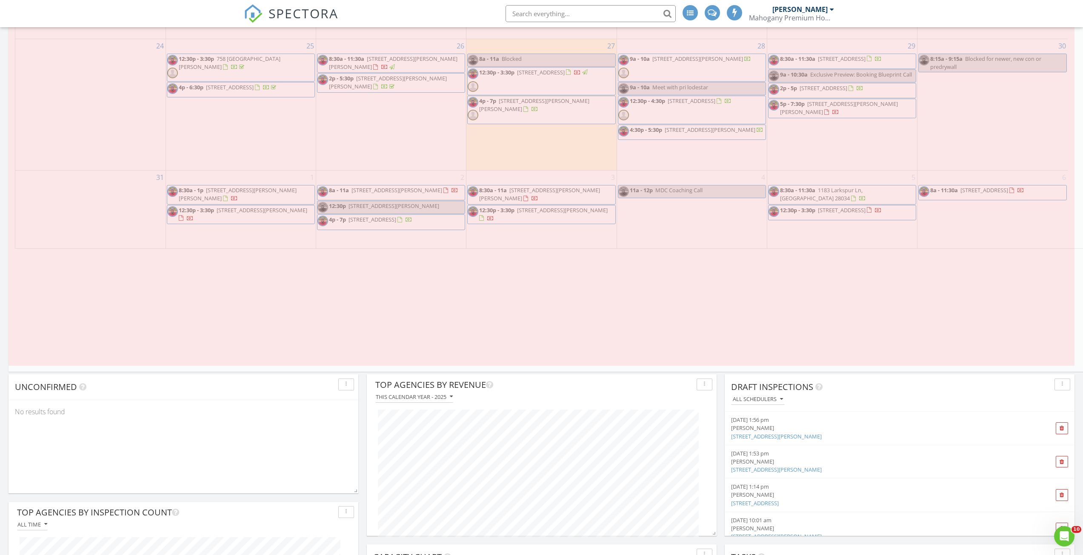
scroll to position [1806, 1096]
drag, startPoint x: 1074, startPoint y: 257, endPoint x: 1089, endPoint y: 401, distance: 145.1
click at [1083, 400] on html "SPECTORA Preston Smith Mahogany Premium Home Inspections Role: Inspector Dashbo…" at bounding box center [541, 251] width 1083 height 2205
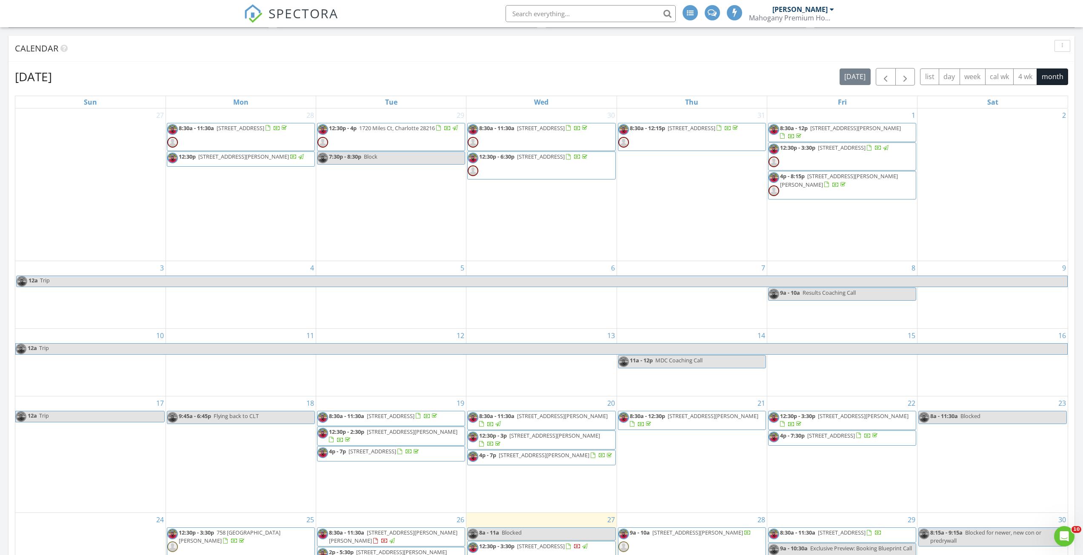
scroll to position [383, 0]
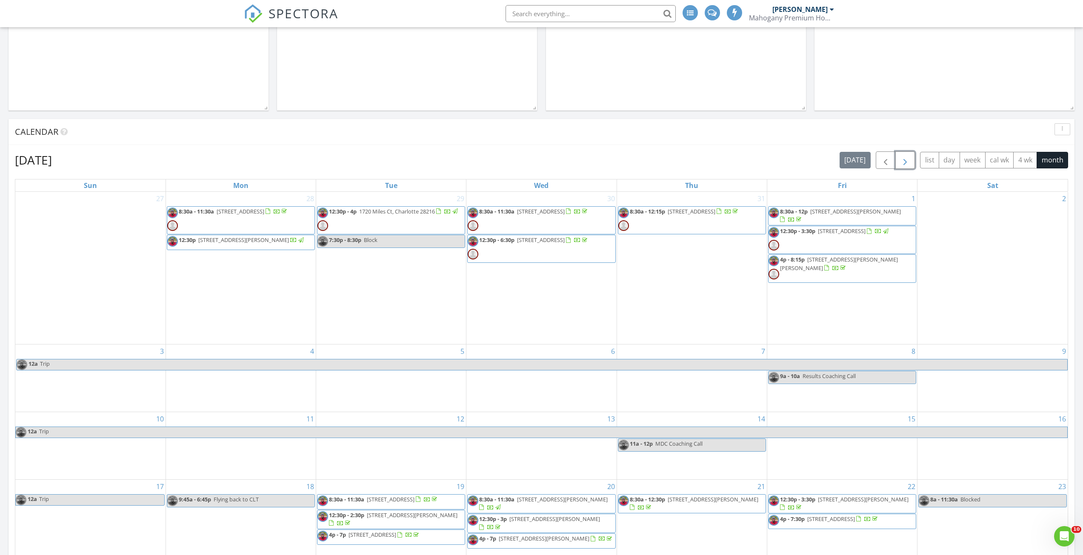
click at [899, 159] on button "button" at bounding box center [905, 159] width 20 height 17
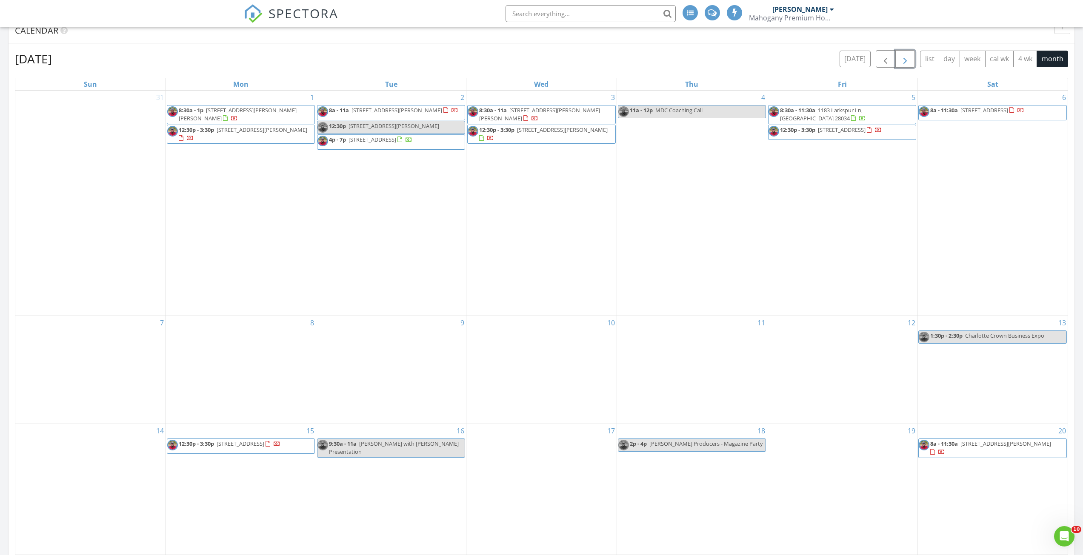
scroll to position [511, 0]
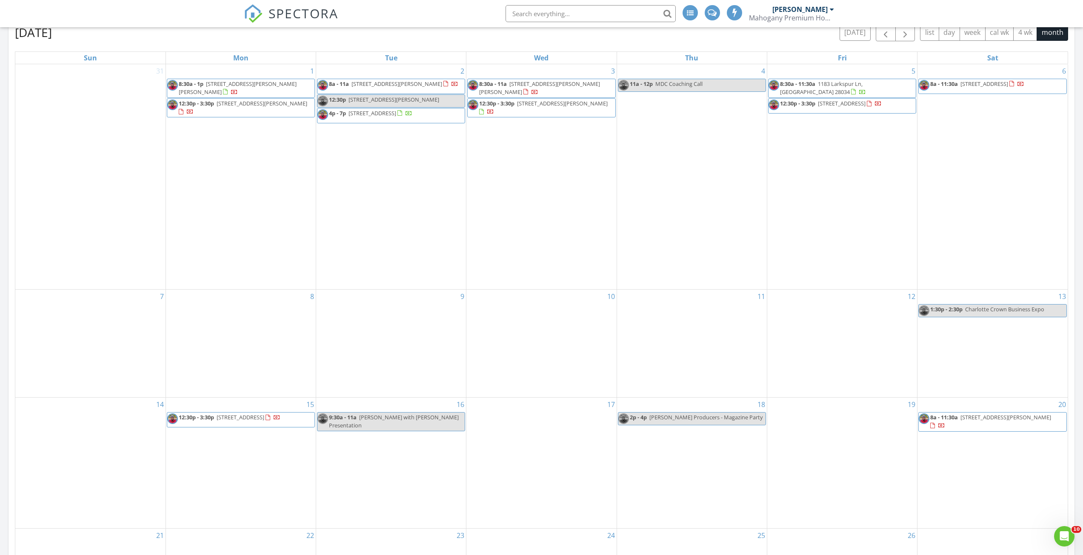
click at [267, 9] on div "SPECTORA" at bounding box center [291, 13] width 94 height 27
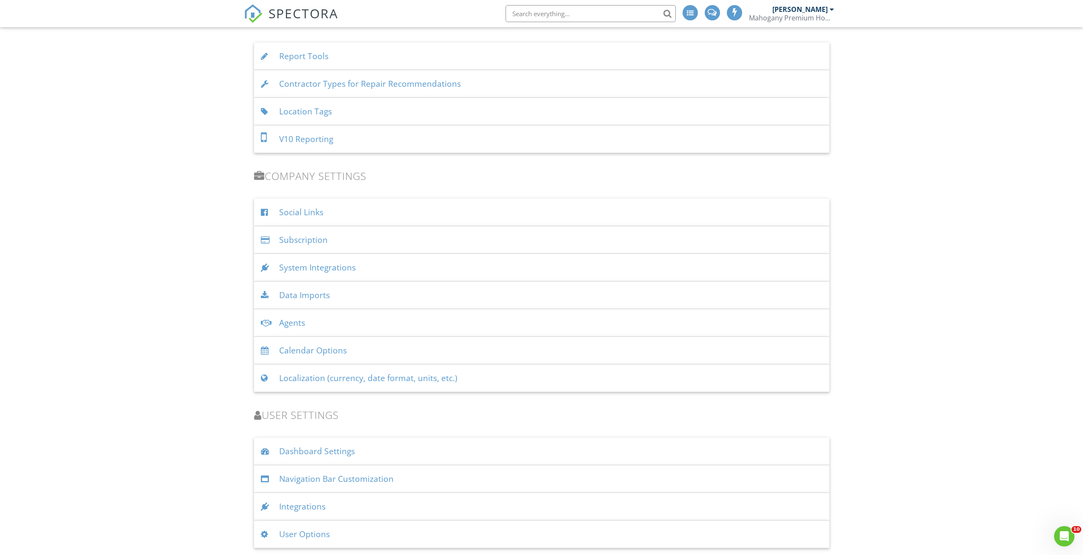
click at [322, 537] on div "User Options" at bounding box center [541, 535] width 575 height 28
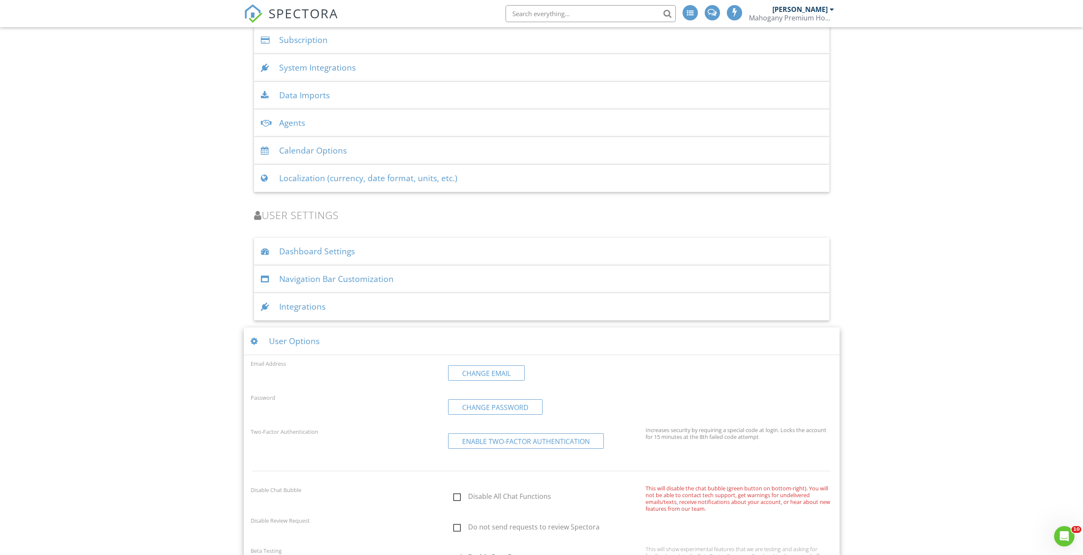
scroll to position [1055, 0]
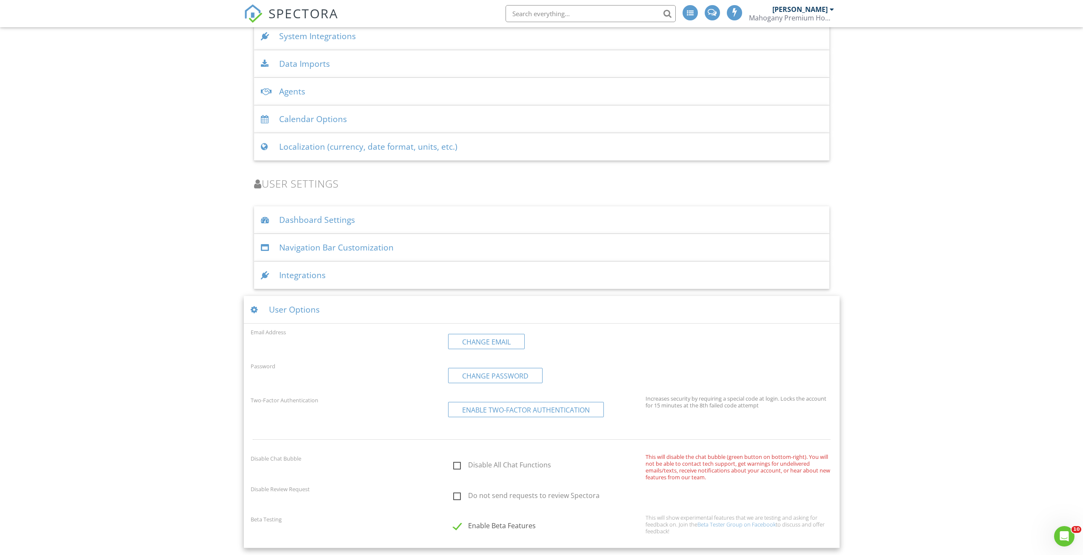
click at [310, 250] on div "Navigation Bar Customization" at bounding box center [541, 248] width 575 height 28
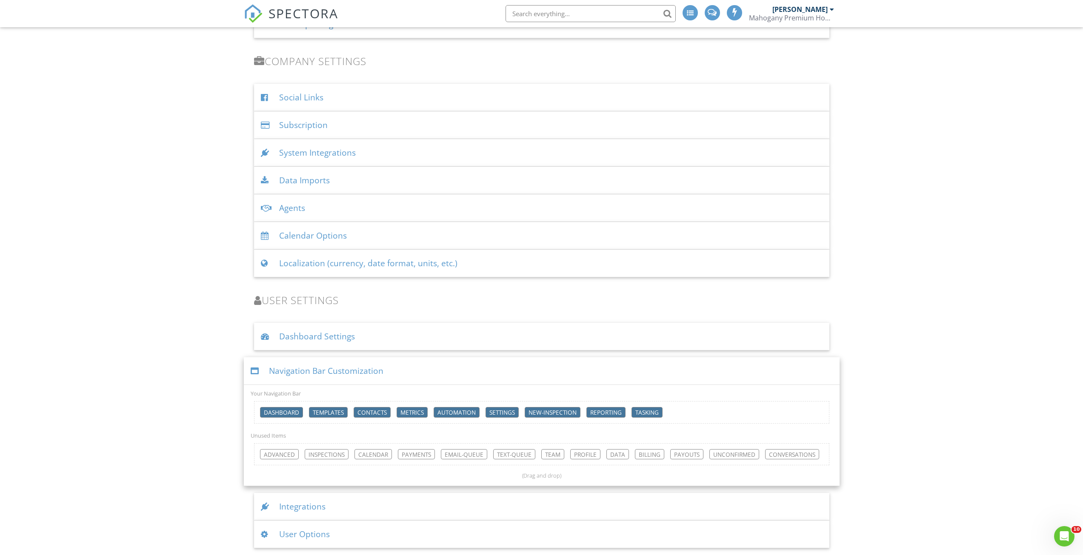
click at [305, 341] on div "Dashboard Settings" at bounding box center [541, 337] width 575 height 28
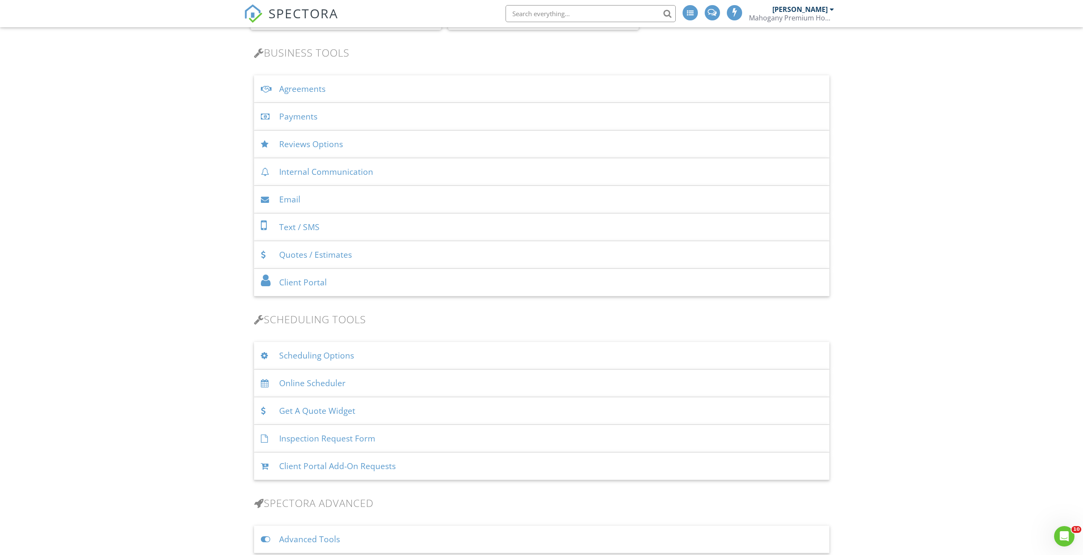
scroll to position [247, 0]
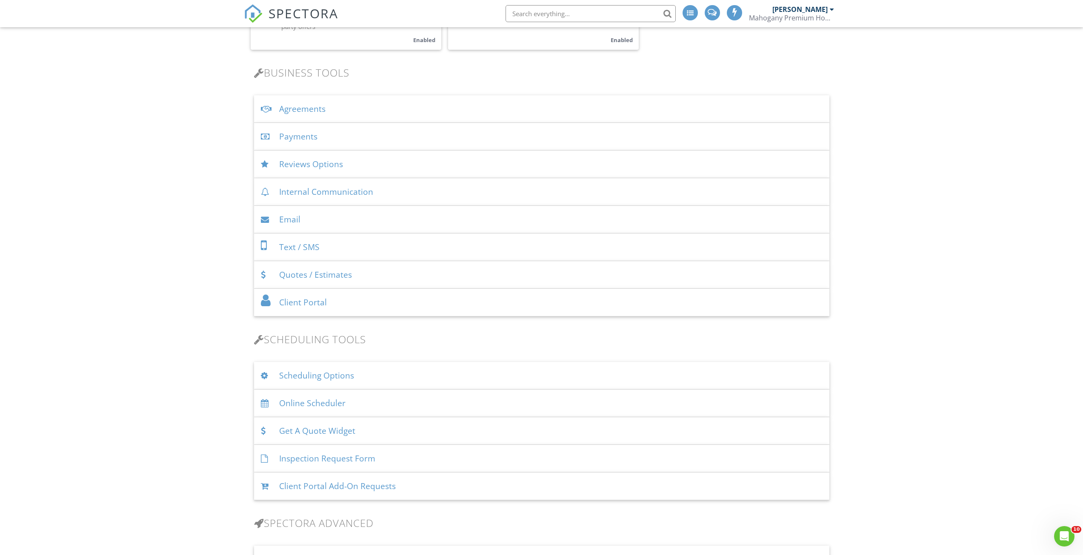
click at [335, 434] on div "Get A Quote Widget" at bounding box center [541, 431] width 575 height 28
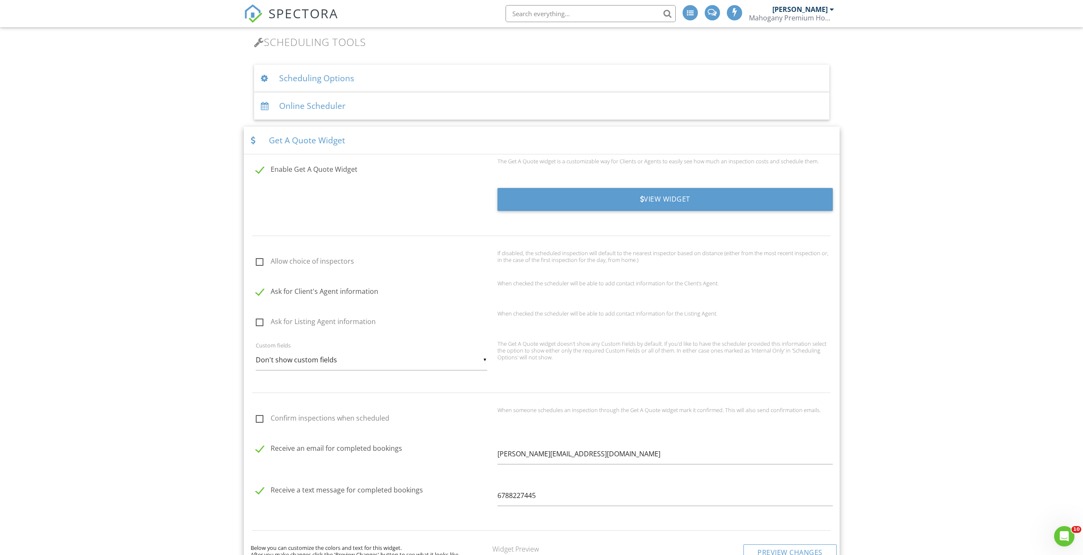
scroll to position [374, 0]
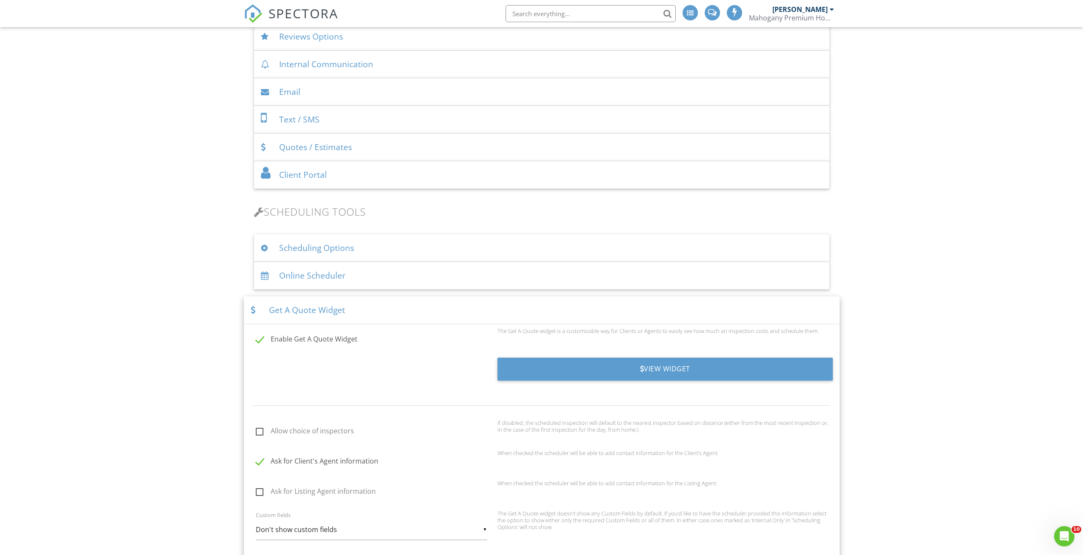
click at [337, 278] on div "Online Scheduler" at bounding box center [541, 276] width 575 height 28
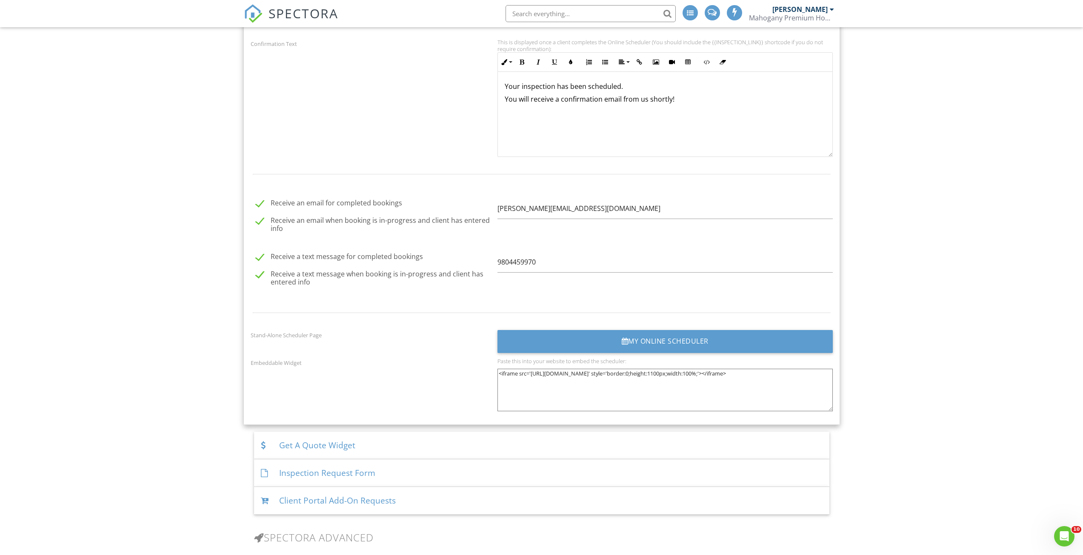
scroll to position [970, 0]
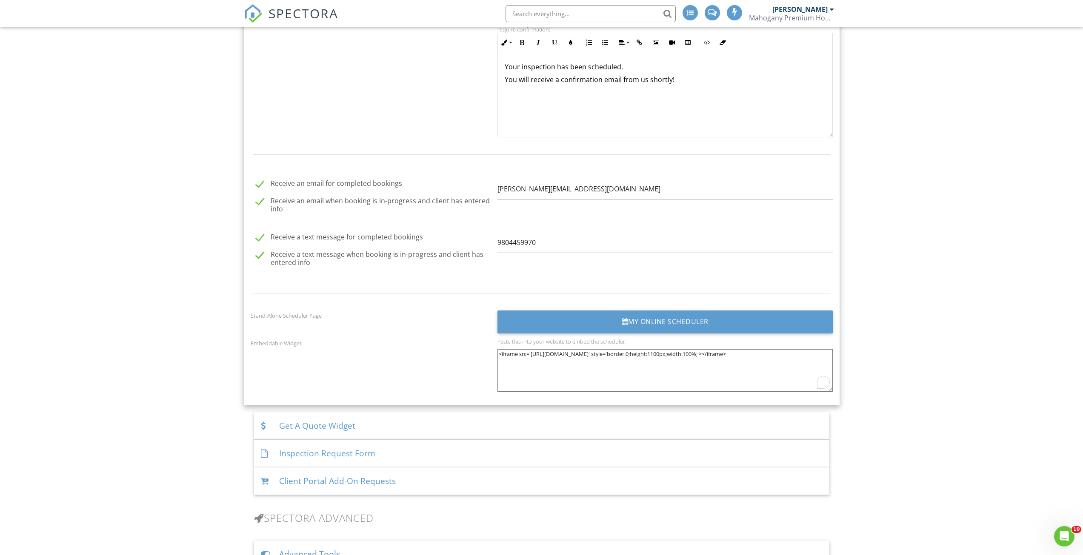
drag, startPoint x: 673, startPoint y: 365, endPoint x: 452, endPoint y: 335, distance: 223.8
click at [452, 335] on div "Display Contact Info before Date Selection If disabled, schedulers will be able…" at bounding box center [542, 66] width 582 height 664
click at [1060, 526] on div "Dashboard Templates Contacts Metrics Automations Settings New Inspection Report…" at bounding box center [541, 321] width 1083 height 2529
click at [1058, 529] on div "Open Intercom Messenger" at bounding box center [1063, 535] width 28 height 28
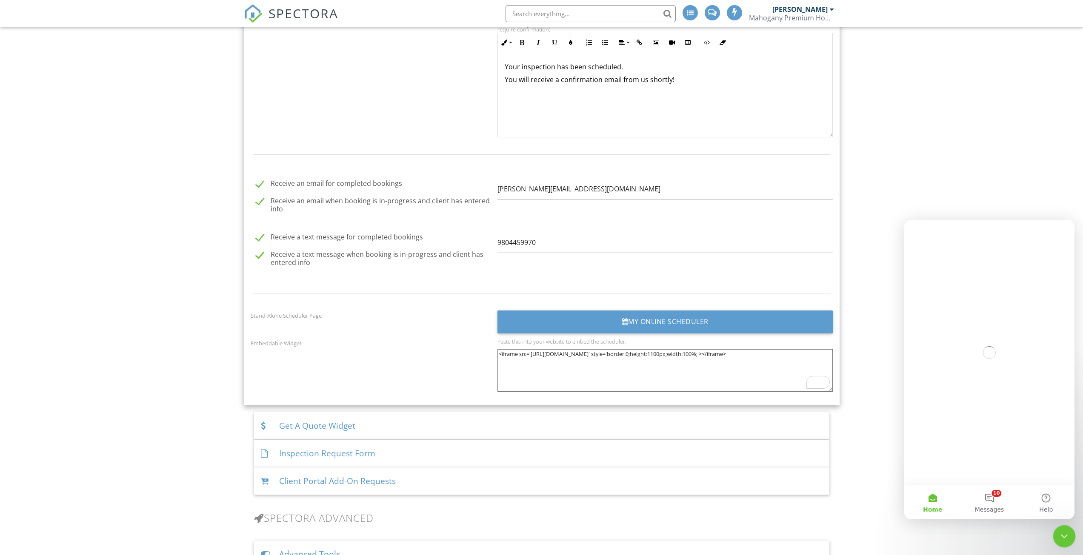
scroll to position [0, 0]
click at [992, 507] on span "Messages" at bounding box center [989, 510] width 29 height 6
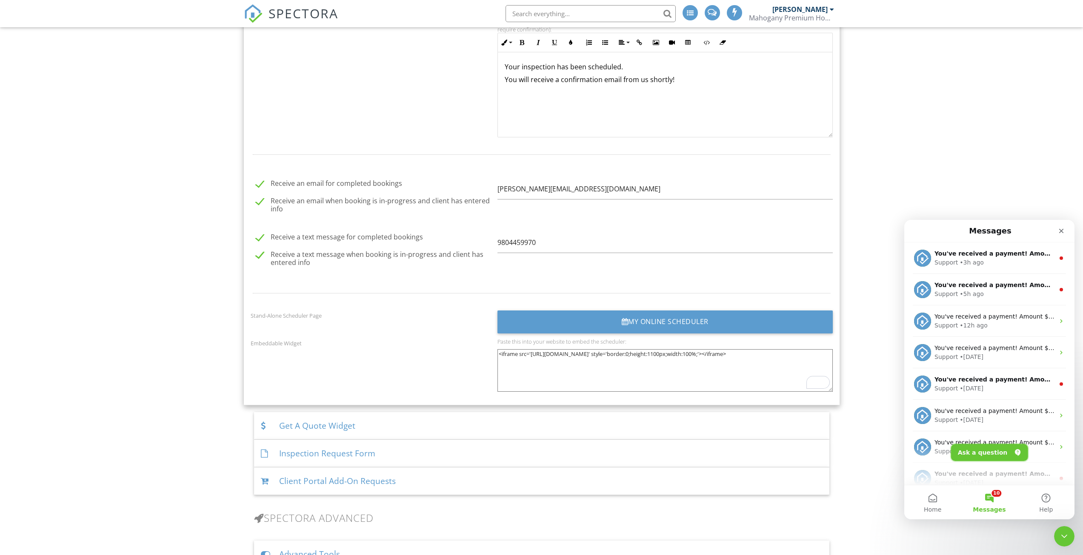
click at [983, 452] on button "Ask a question" at bounding box center [989, 452] width 77 height 17
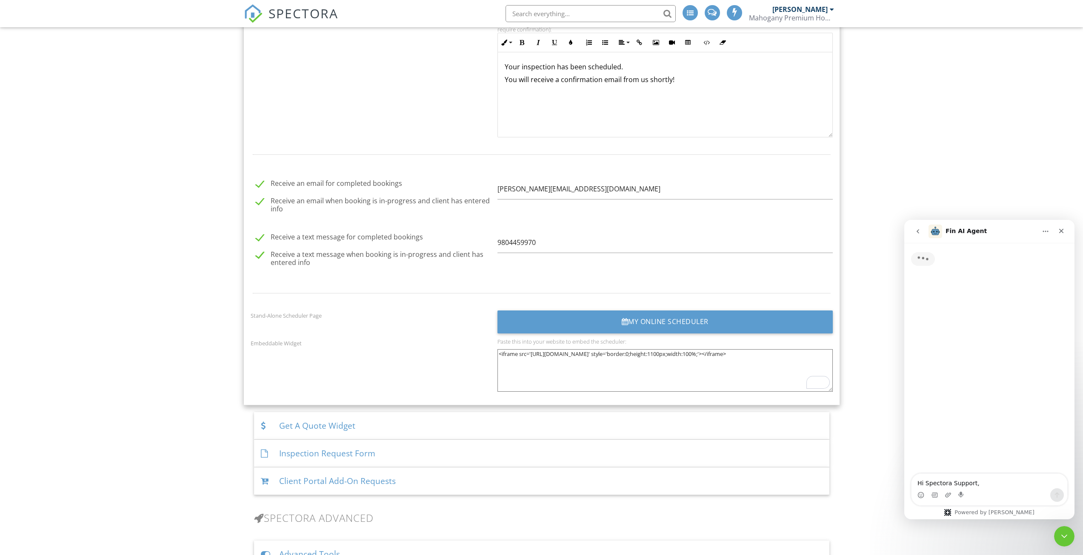
scroll to position [57, 0]
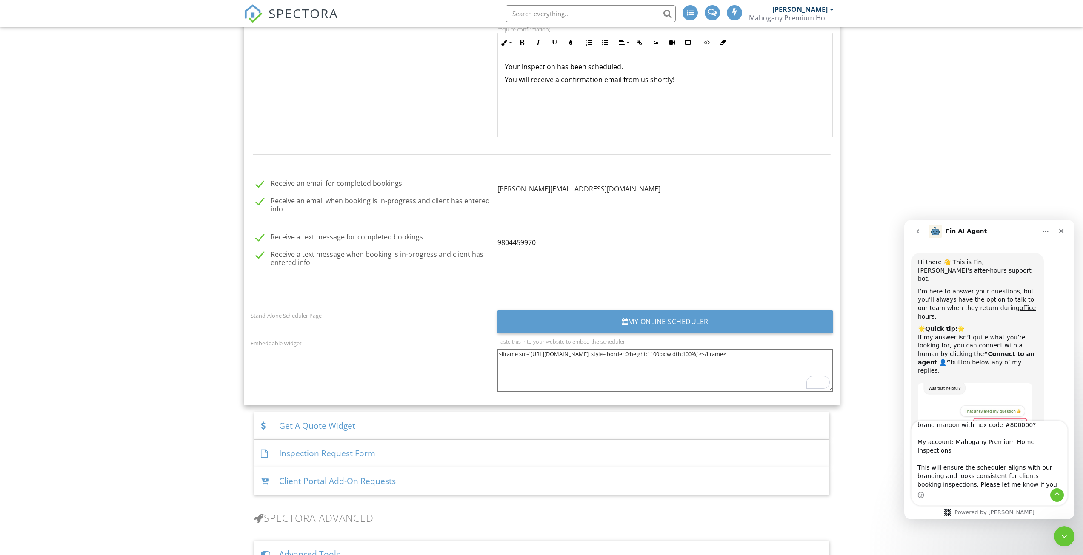
type textarea "Hi Spectora Support, I’d like to update the branding on my scheduler widget to …"
click at [1053, 492] on button "Send a message…" at bounding box center [1057, 496] width 14 height 14
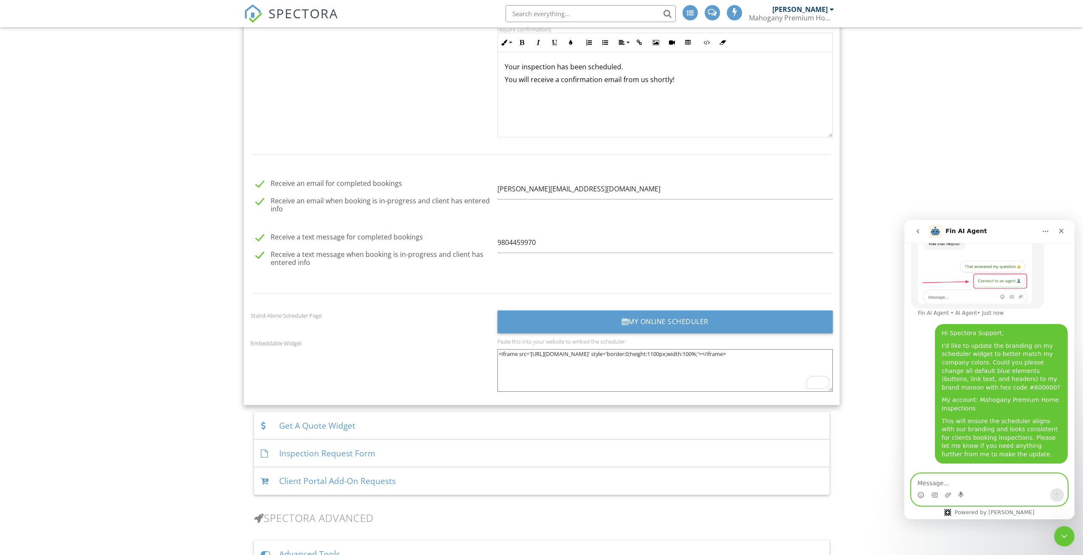
scroll to position [147, 0]
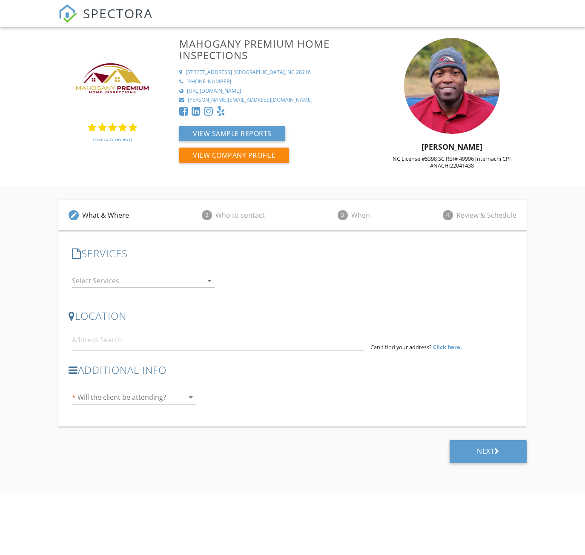
click at [515, 383] on div "Additional Info * Will the client be attending? arrow_drop_down" at bounding box center [292, 388] width 447 height 63
click at [511, 408] on div "Additional Info * Will the client be attending? arrow_drop_down" at bounding box center [292, 388] width 447 height 63
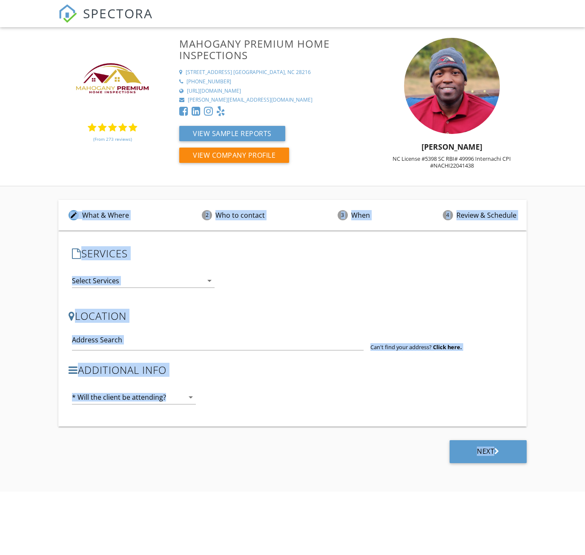
drag, startPoint x: 54, startPoint y: 199, endPoint x: 557, endPoint y: 451, distance: 563.1
click at [557, 451] on div "edit What & Where 2 Who to contact 3 When 4 Review & Schedule SERVICES check_bo…" at bounding box center [292, 339] width 585 height 306
click at [566, 402] on div "edit What & Where 2 Who to contact 3 When 4 Review & Schedule SERVICES check_bo…" at bounding box center [292, 339] width 585 height 306
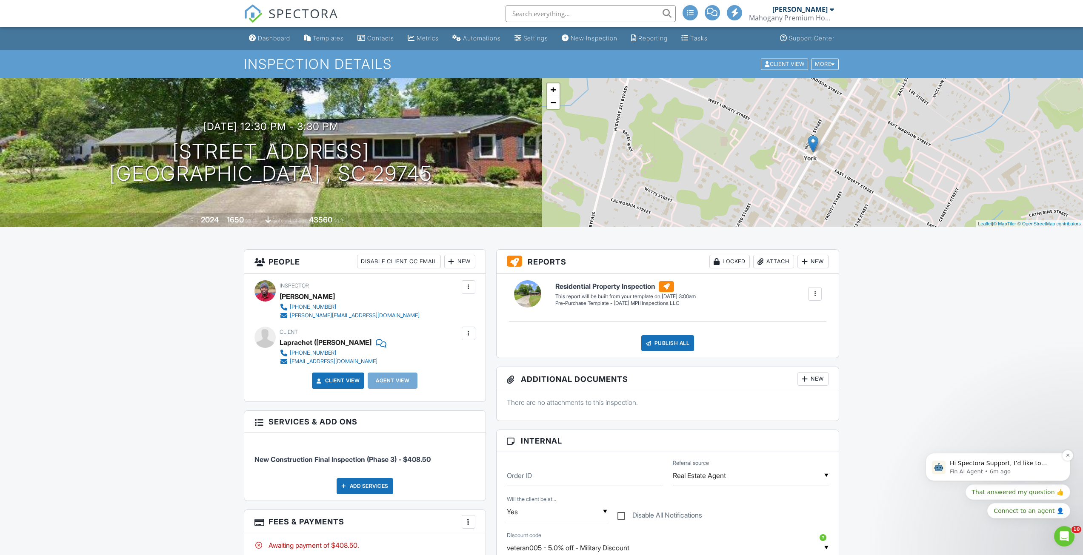
click at [1027, 469] on p "Fin AI Agent • 6m ago" at bounding box center [1005, 472] width 110 height 8
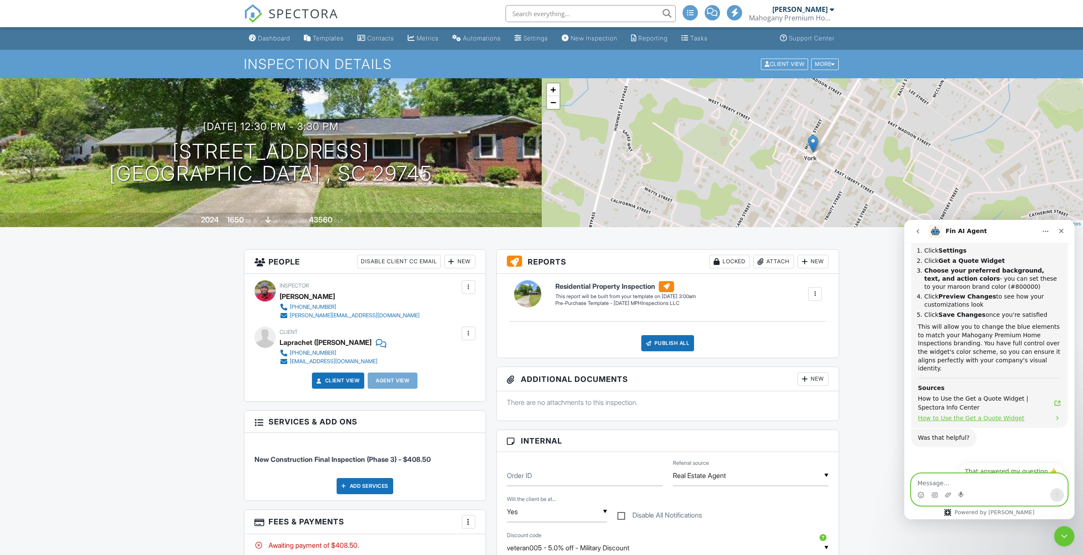
scroll to position [309, 0]
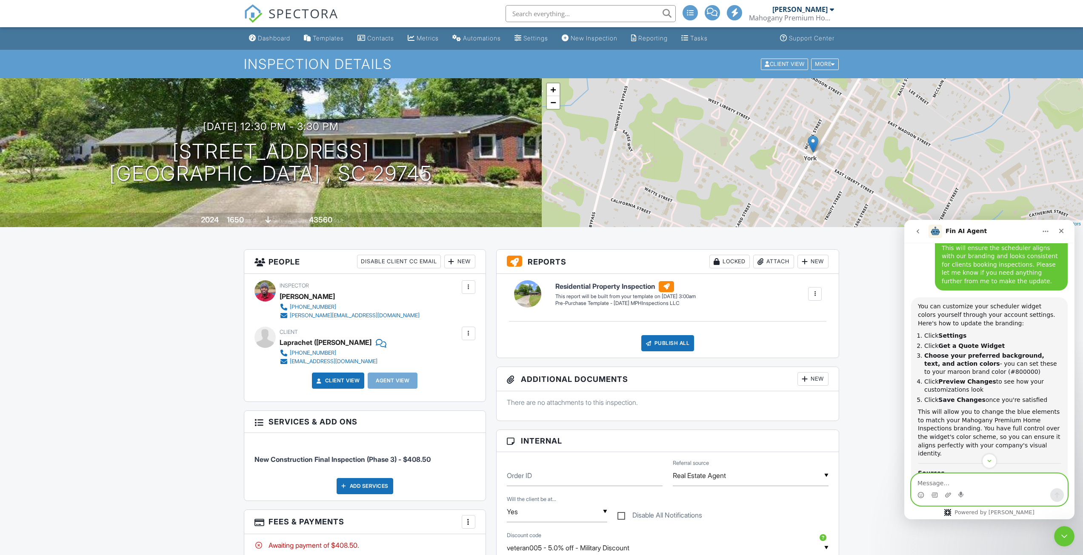
click at [964, 481] on textarea "Message…" at bounding box center [990, 481] width 156 height 14
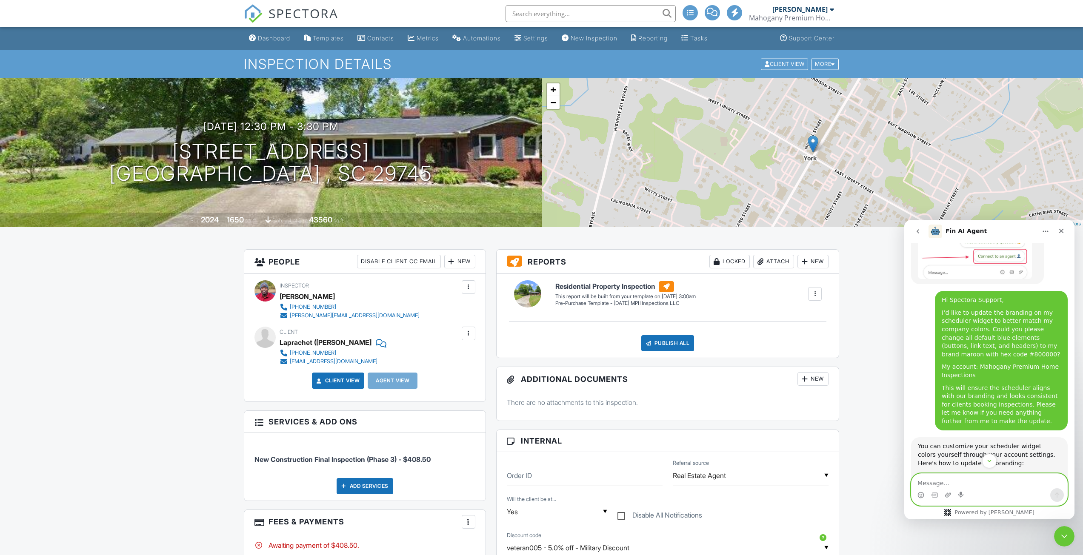
scroll to position [182, 0]
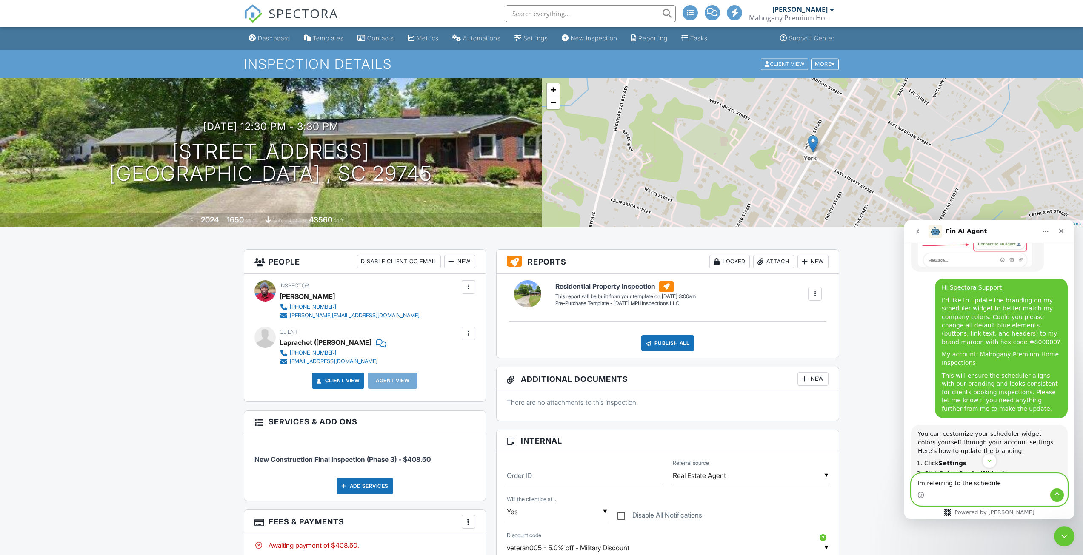
type textarea "Im referring to the scheduler"
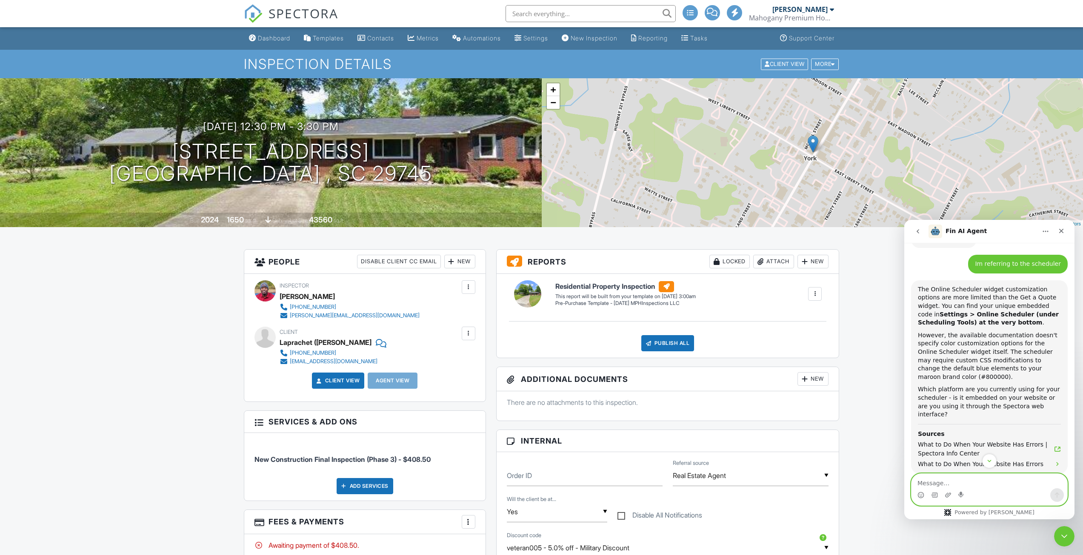
scroll to position [0, 0]
